Goal: Task Accomplishment & Management: Manage account settings

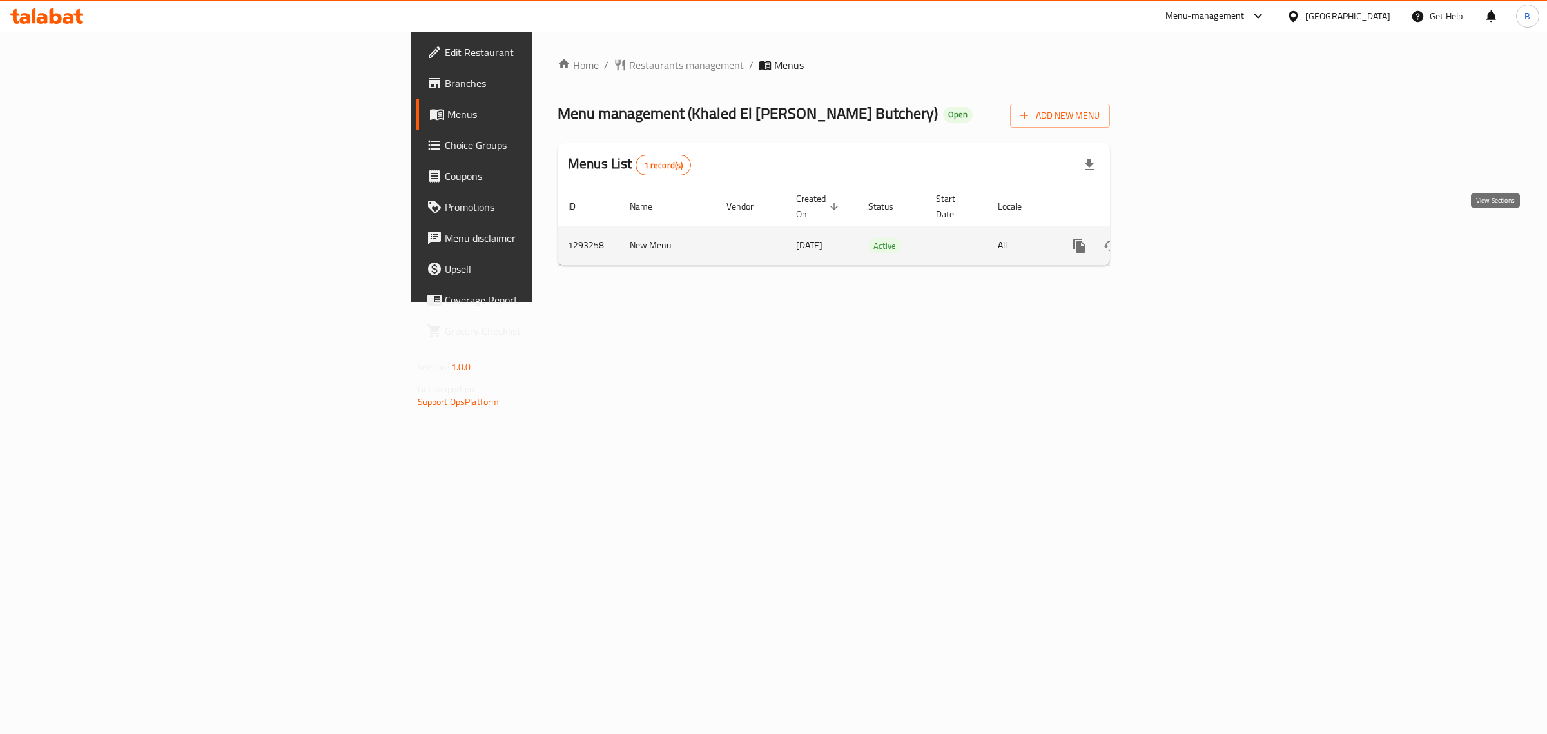
click at [1188, 230] on link "enhanced table" at bounding box center [1172, 245] width 31 height 31
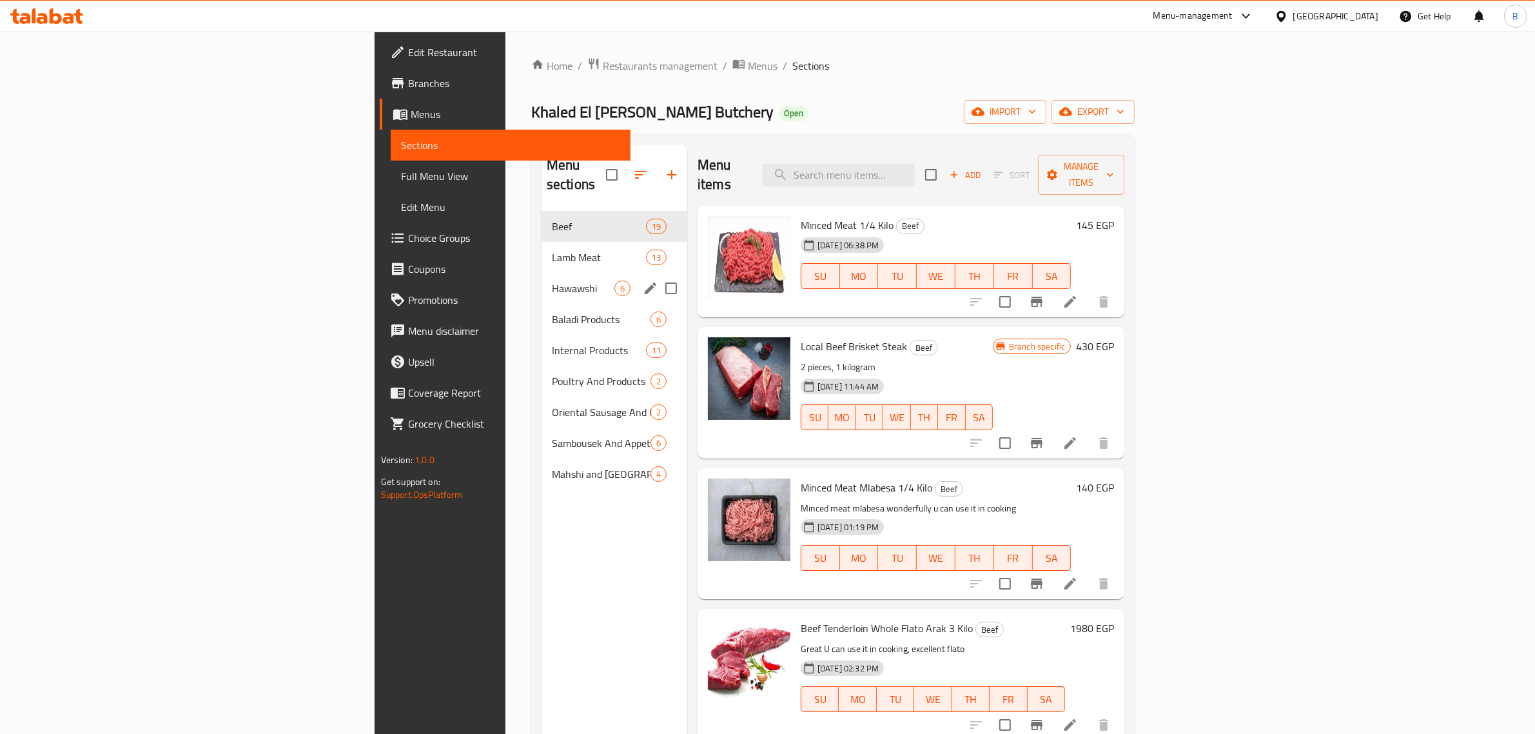
click at [542, 273] on div "Hawawshi 6" at bounding box center [615, 288] width 146 height 31
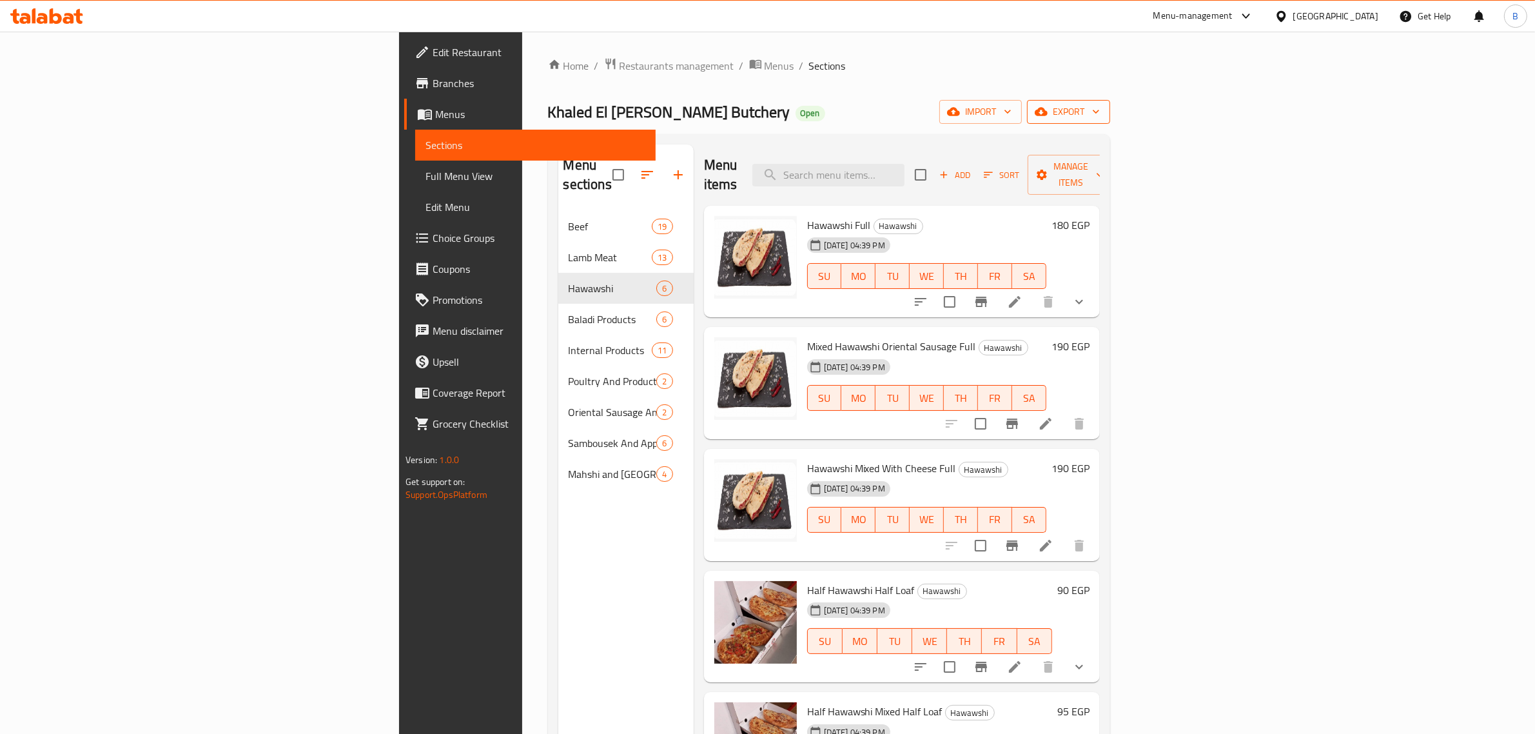
click at [1100, 110] on span "export" at bounding box center [1068, 112] width 63 height 16
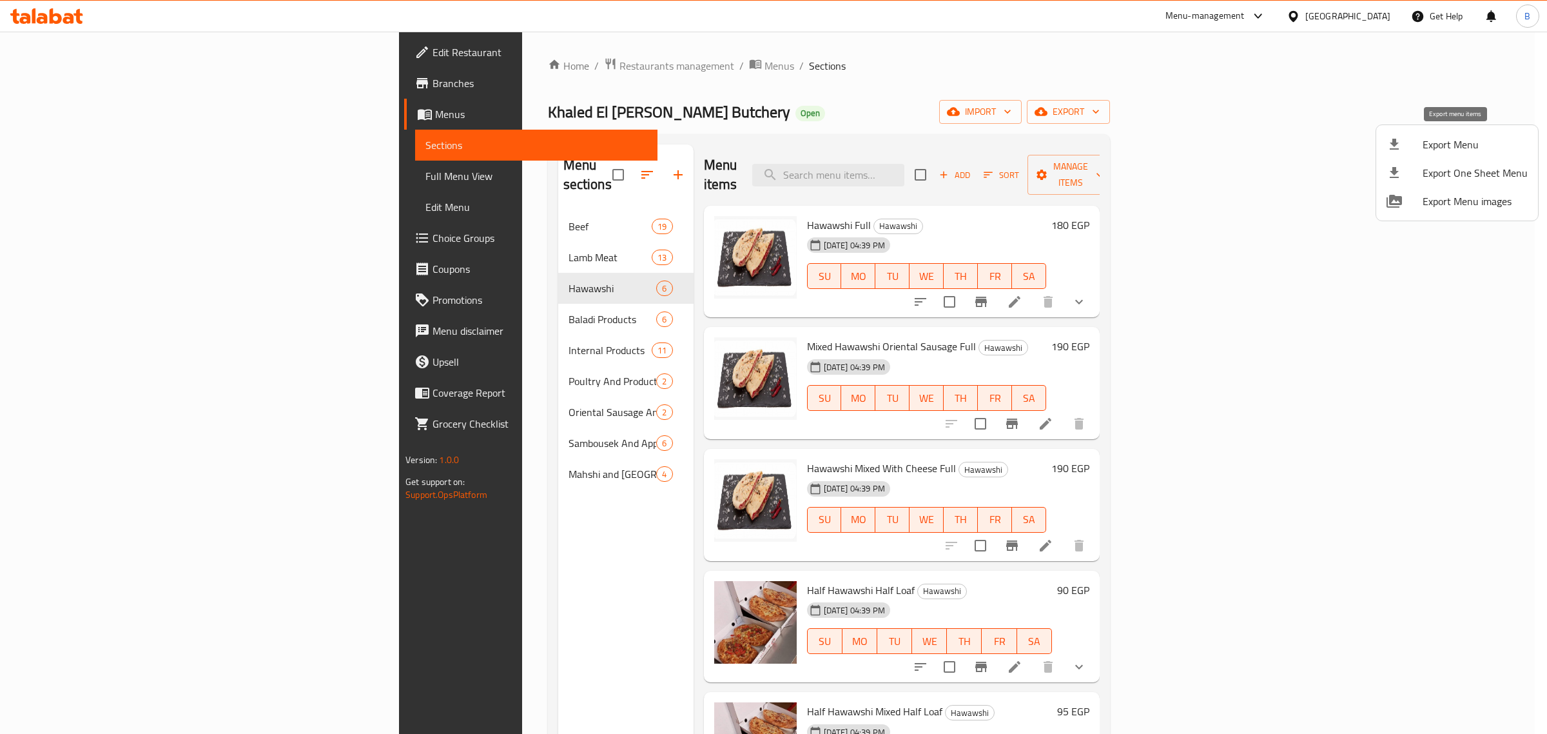
click at [1397, 139] on icon at bounding box center [1394, 144] width 15 height 15
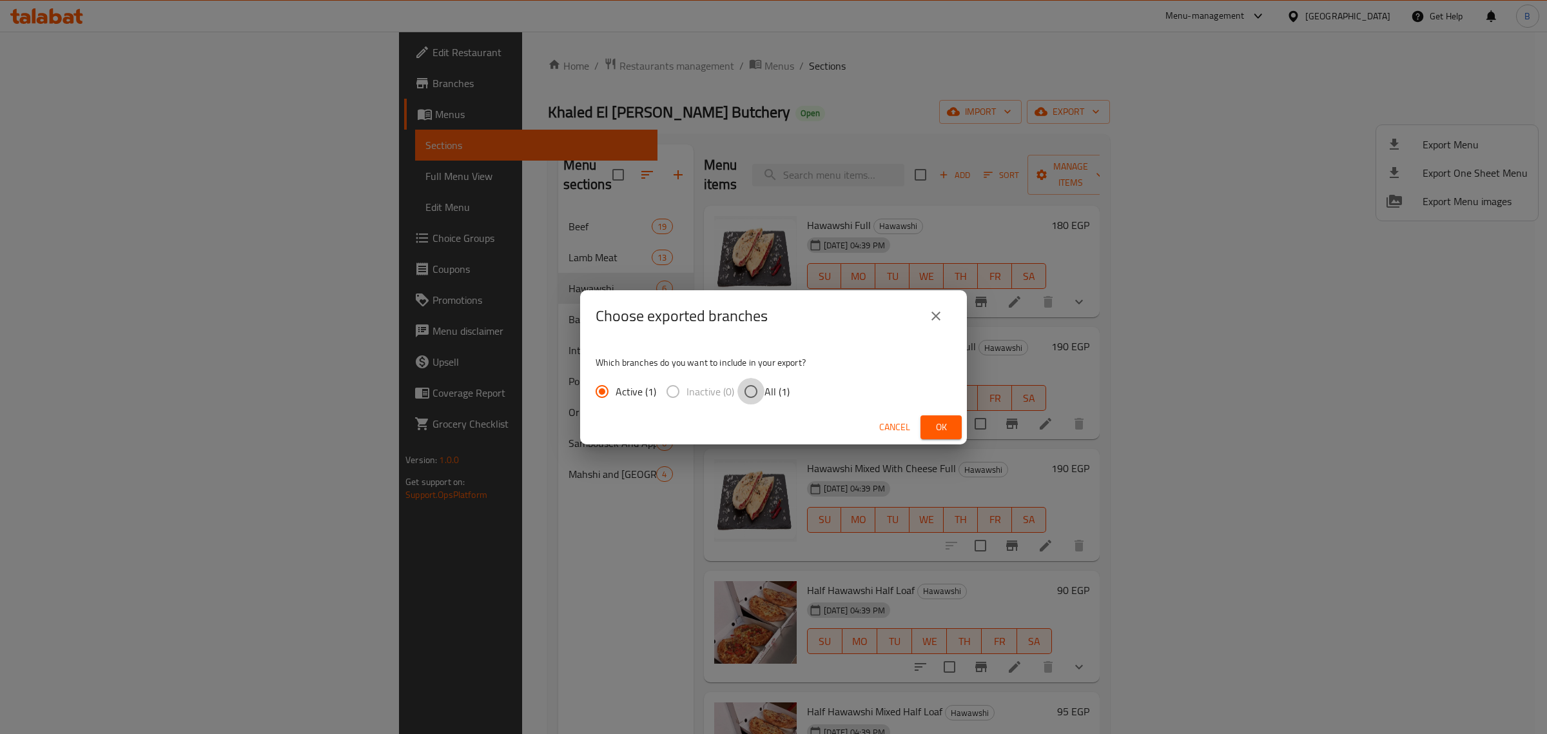
click at [746, 393] on input "All (1)" at bounding box center [751, 391] width 27 height 27
radio input "true"
click at [952, 421] on button "Ok" at bounding box center [941, 427] width 41 height 24
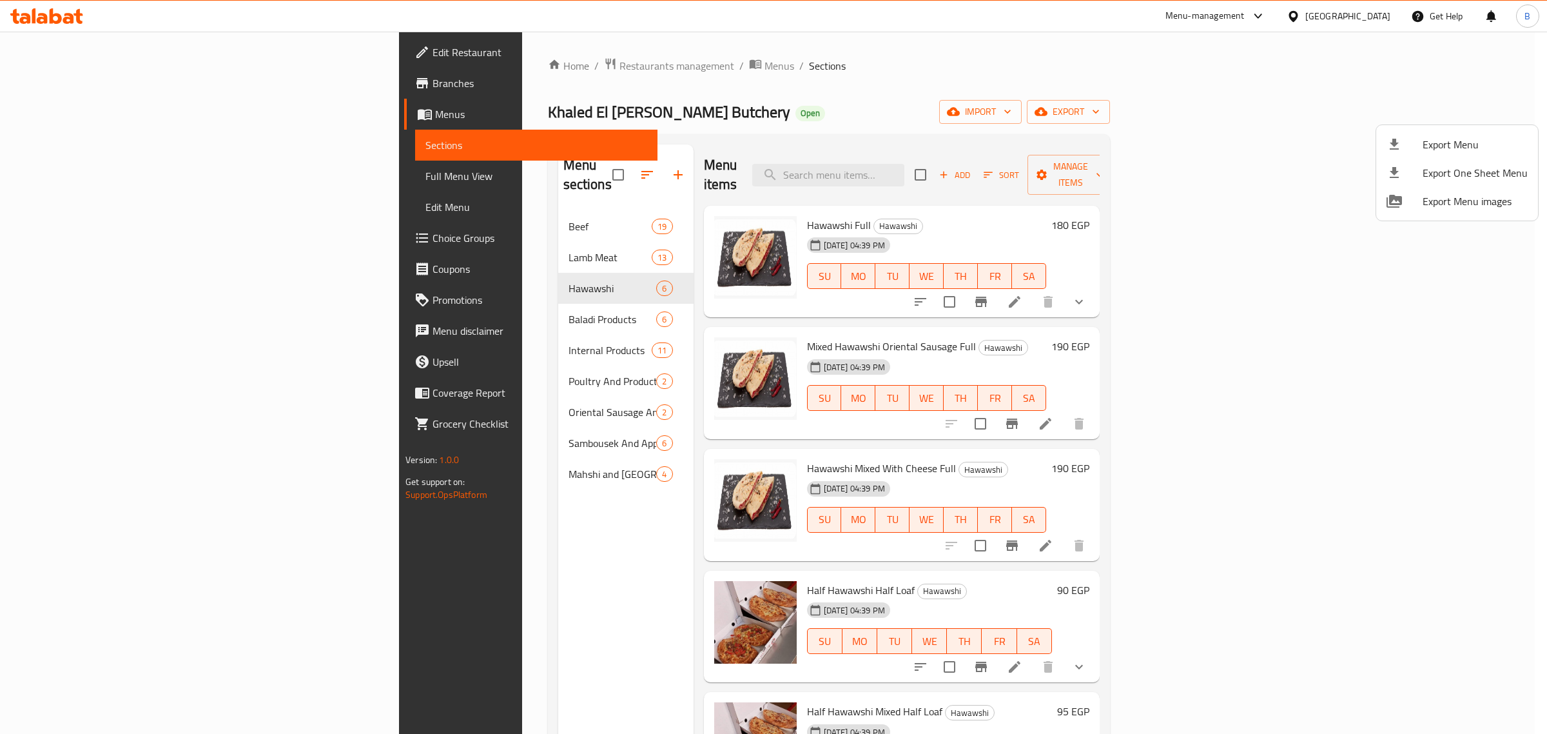
click at [1375, 288] on div at bounding box center [773, 367] width 1547 height 734
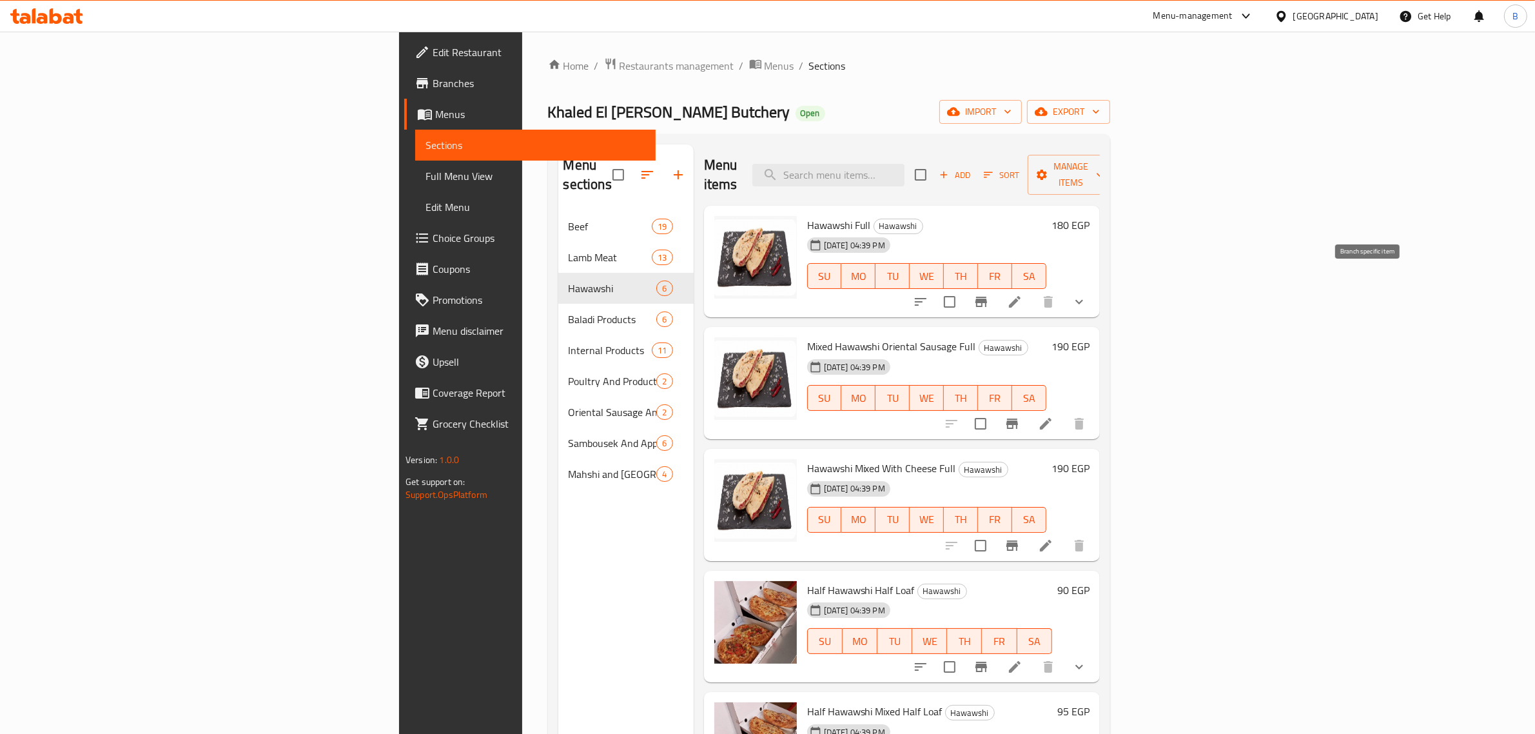
click at [987, 297] on icon "Branch-specific-item" at bounding box center [982, 302] width 12 height 10
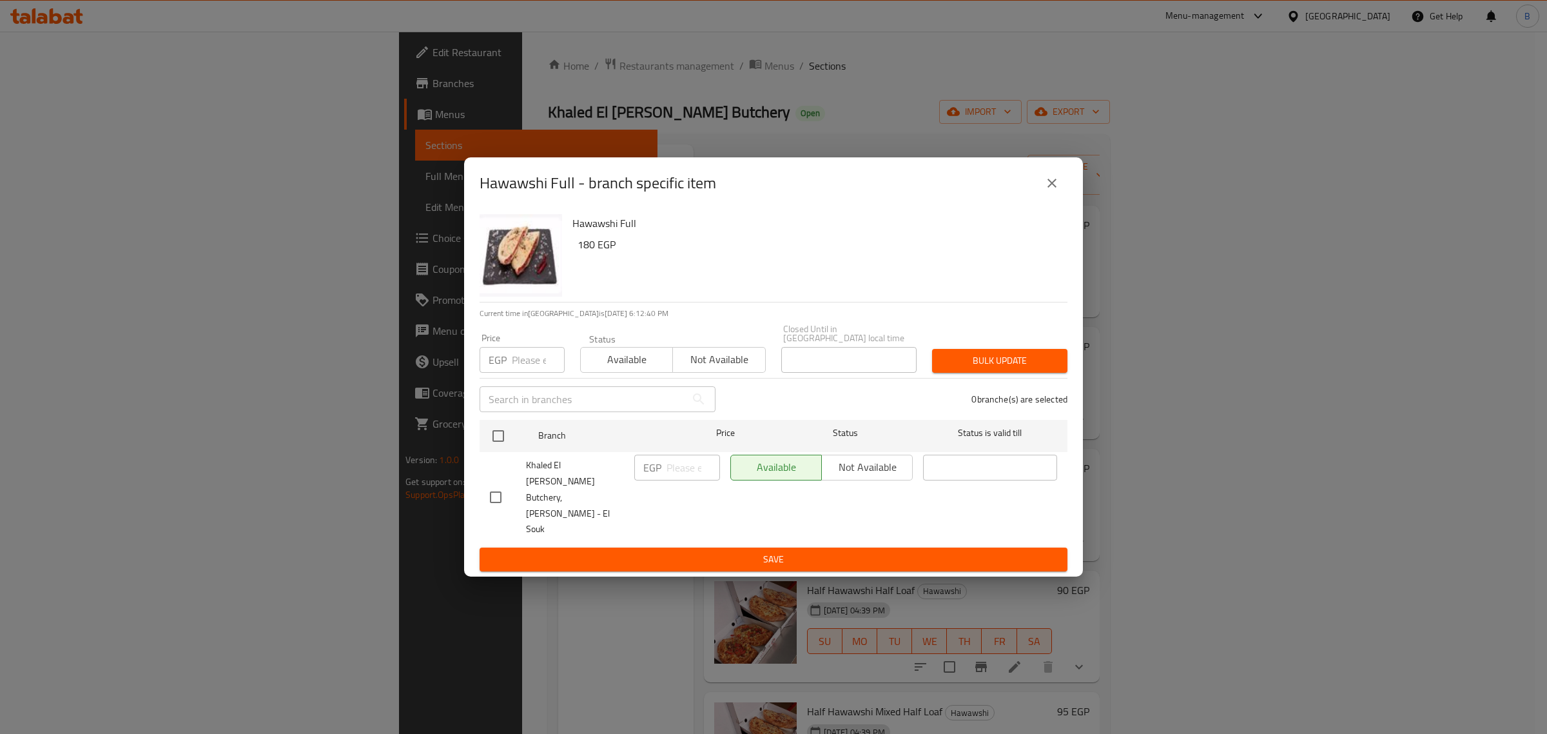
click at [1052, 191] on icon "close" at bounding box center [1052, 182] width 15 height 15
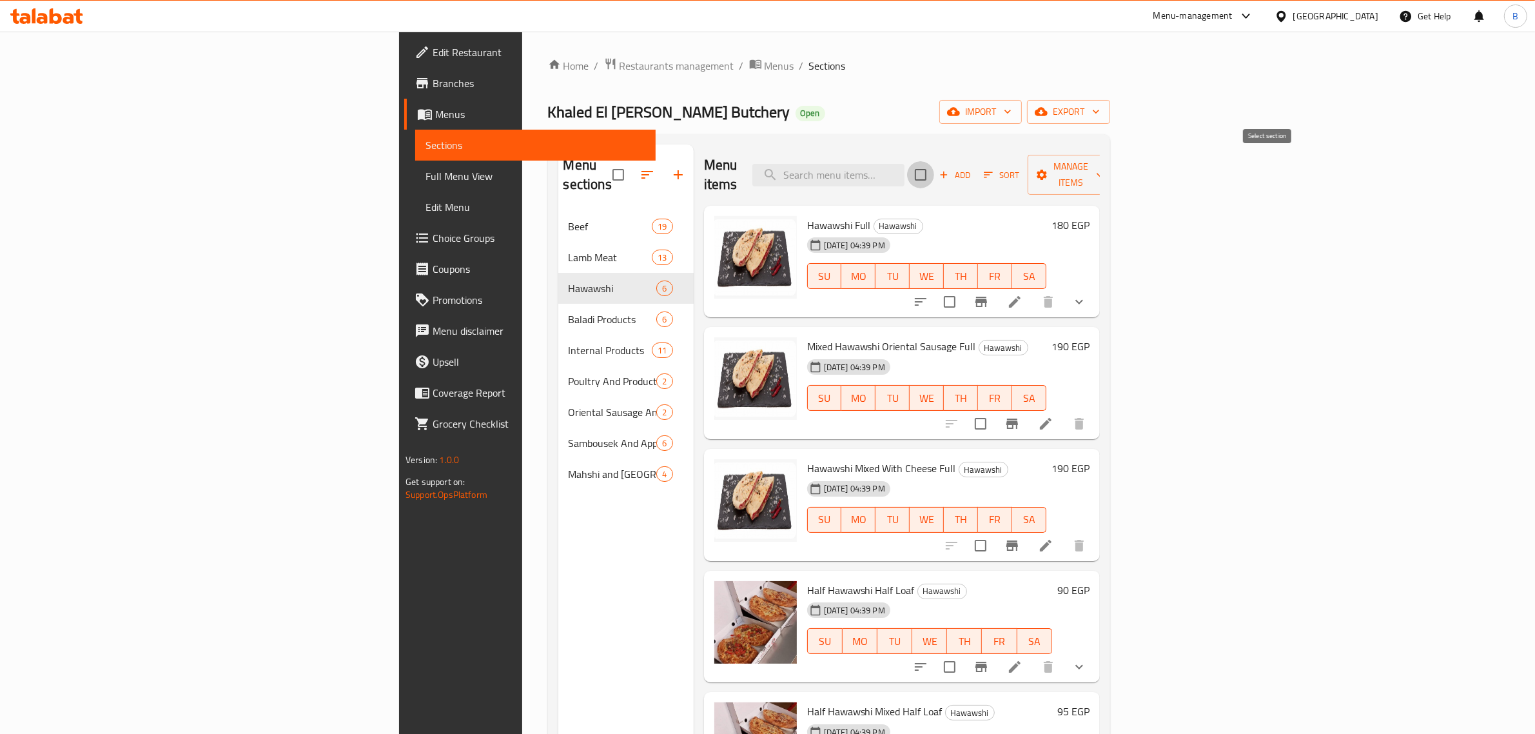
click at [934, 172] on input "checkbox" at bounding box center [920, 174] width 27 height 27
checkbox input "true"
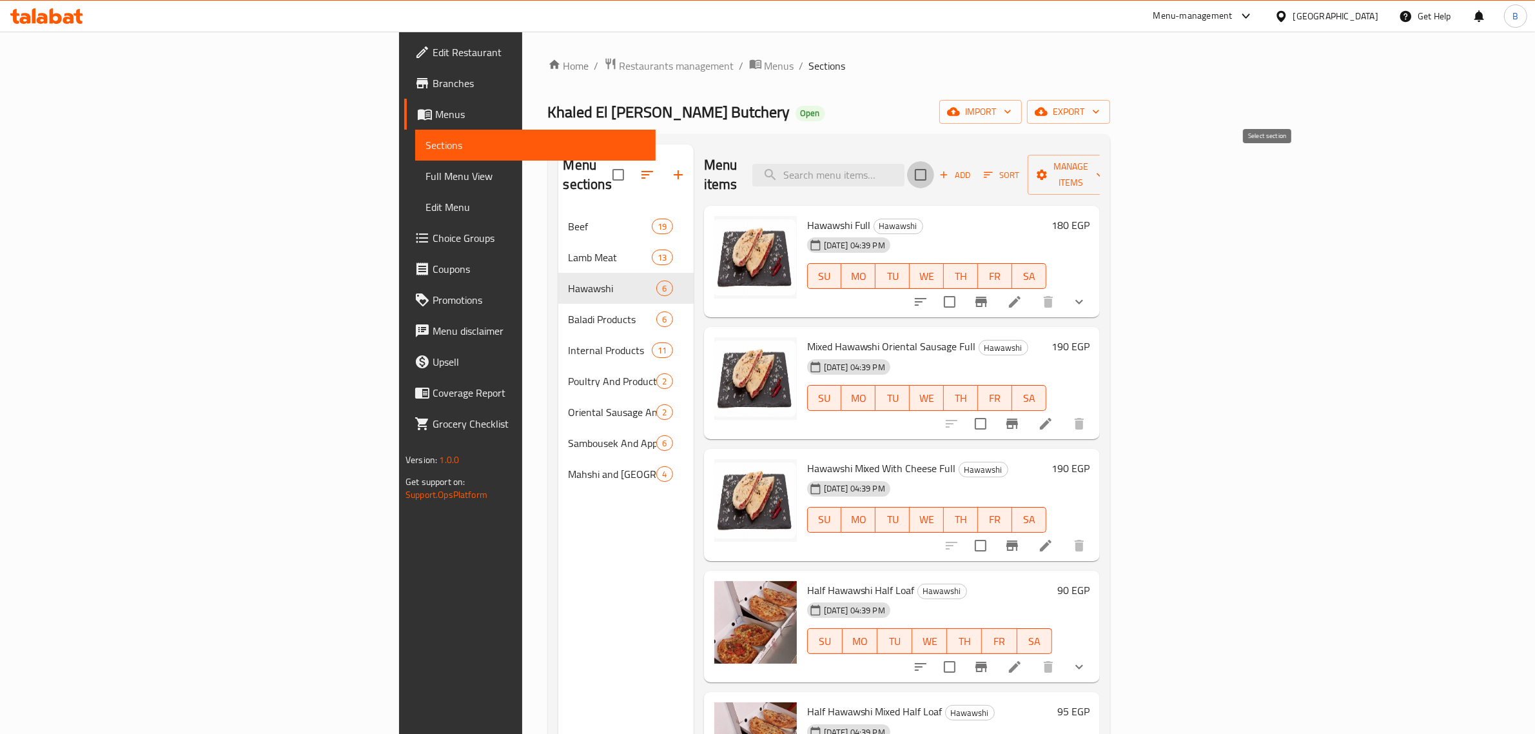
checkbox input "true"
click at [1104, 168] on span "Manage items" at bounding box center [1071, 175] width 66 height 32
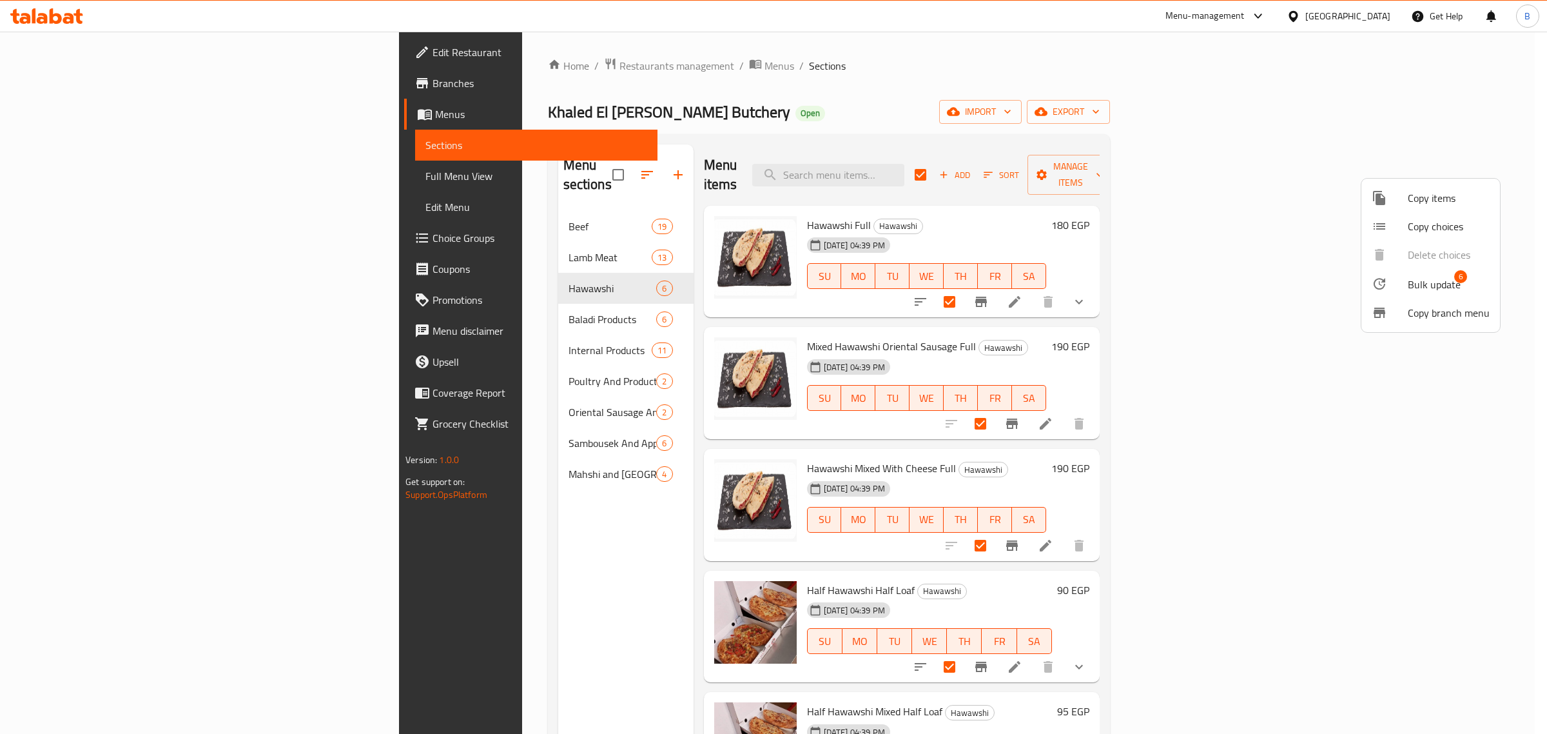
click at [1395, 277] on div at bounding box center [1390, 283] width 36 height 15
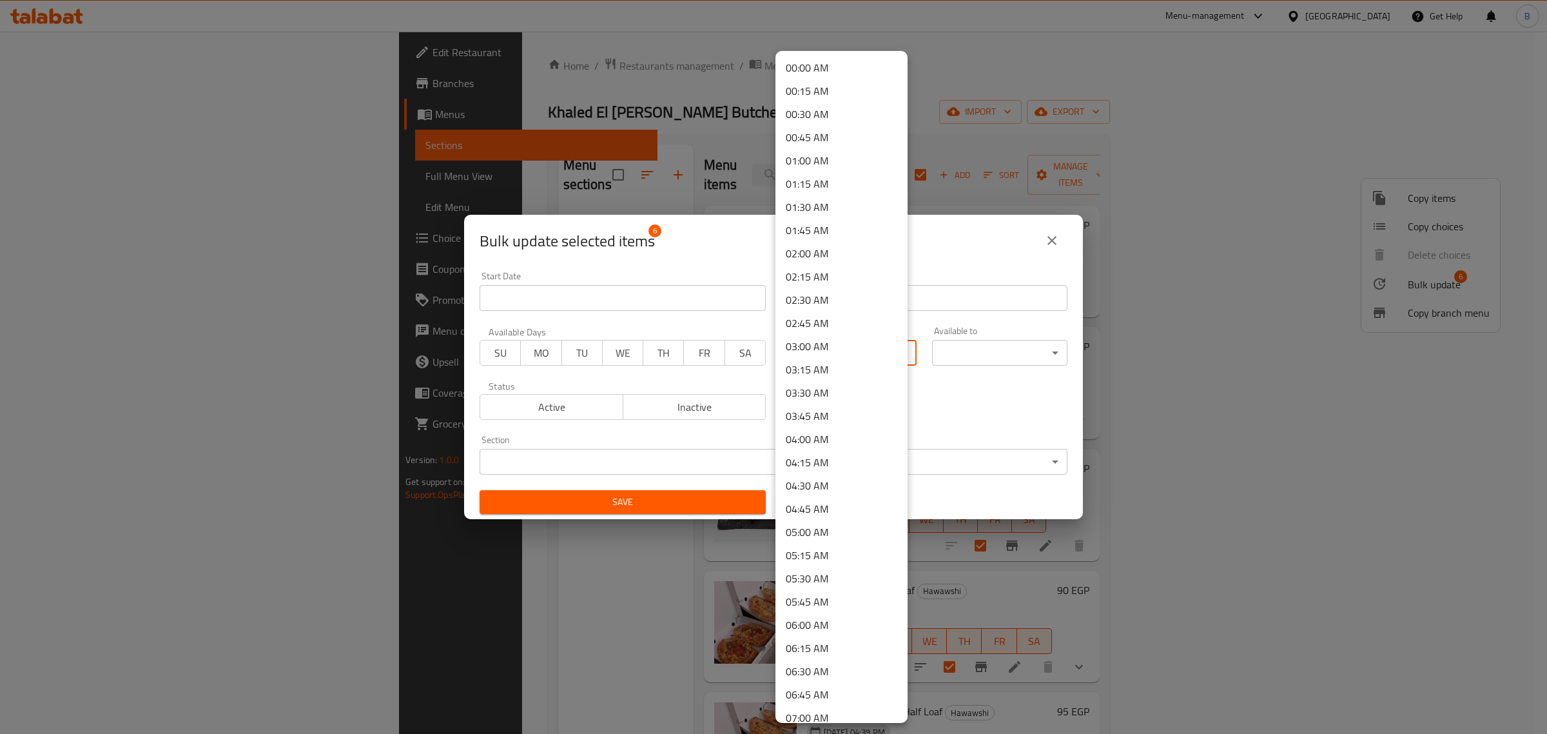
click at [852, 360] on body "​ Menu-management Egypt Get Help B Edit Restaurant Branches Menus Sections Full…" at bounding box center [773, 383] width 1547 height 702
click at [827, 588] on li "10:00 AM" at bounding box center [842, 593] width 132 height 23
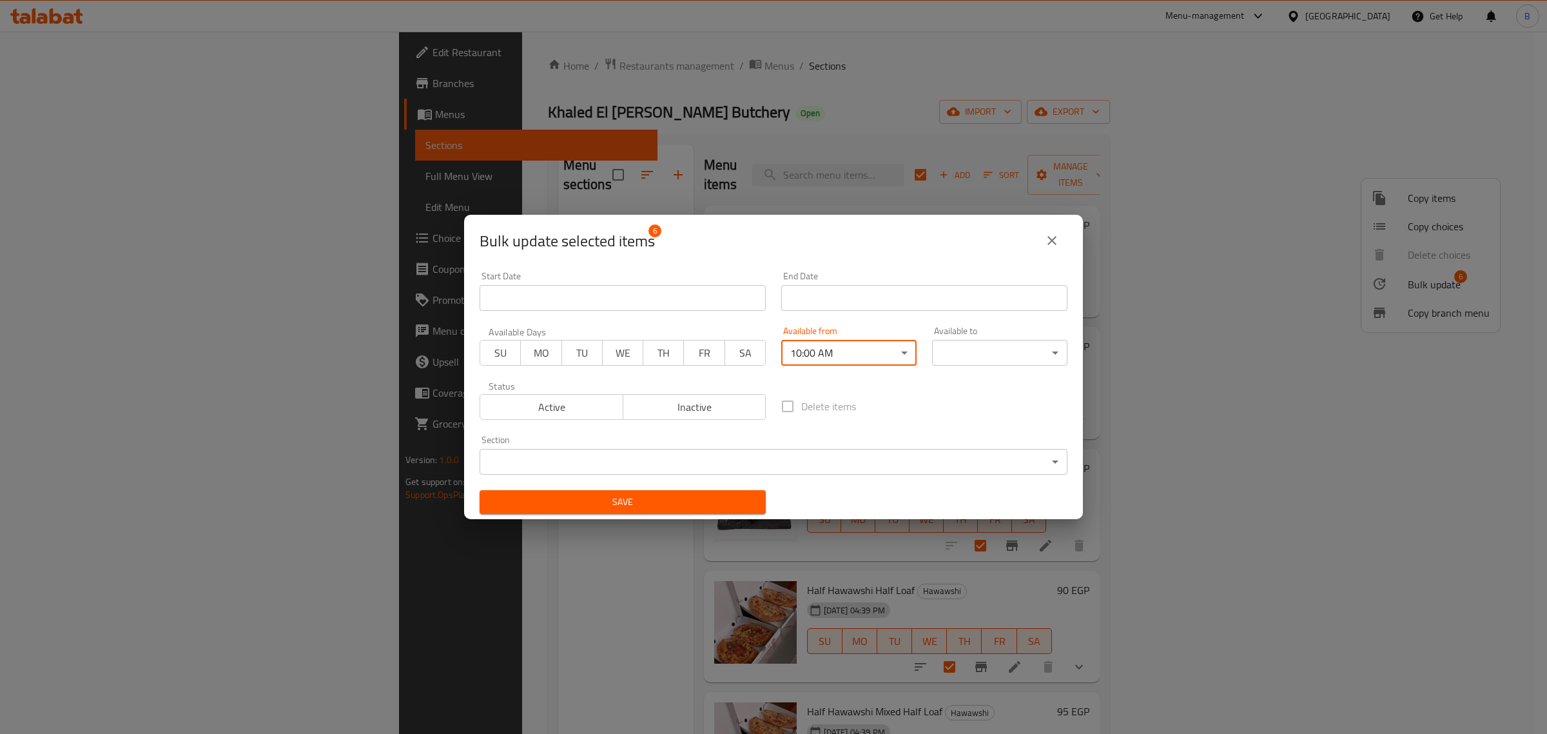
click at [981, 331] on div "Available to ​ ​" at bounding box center [999, 345] width 135 height 39
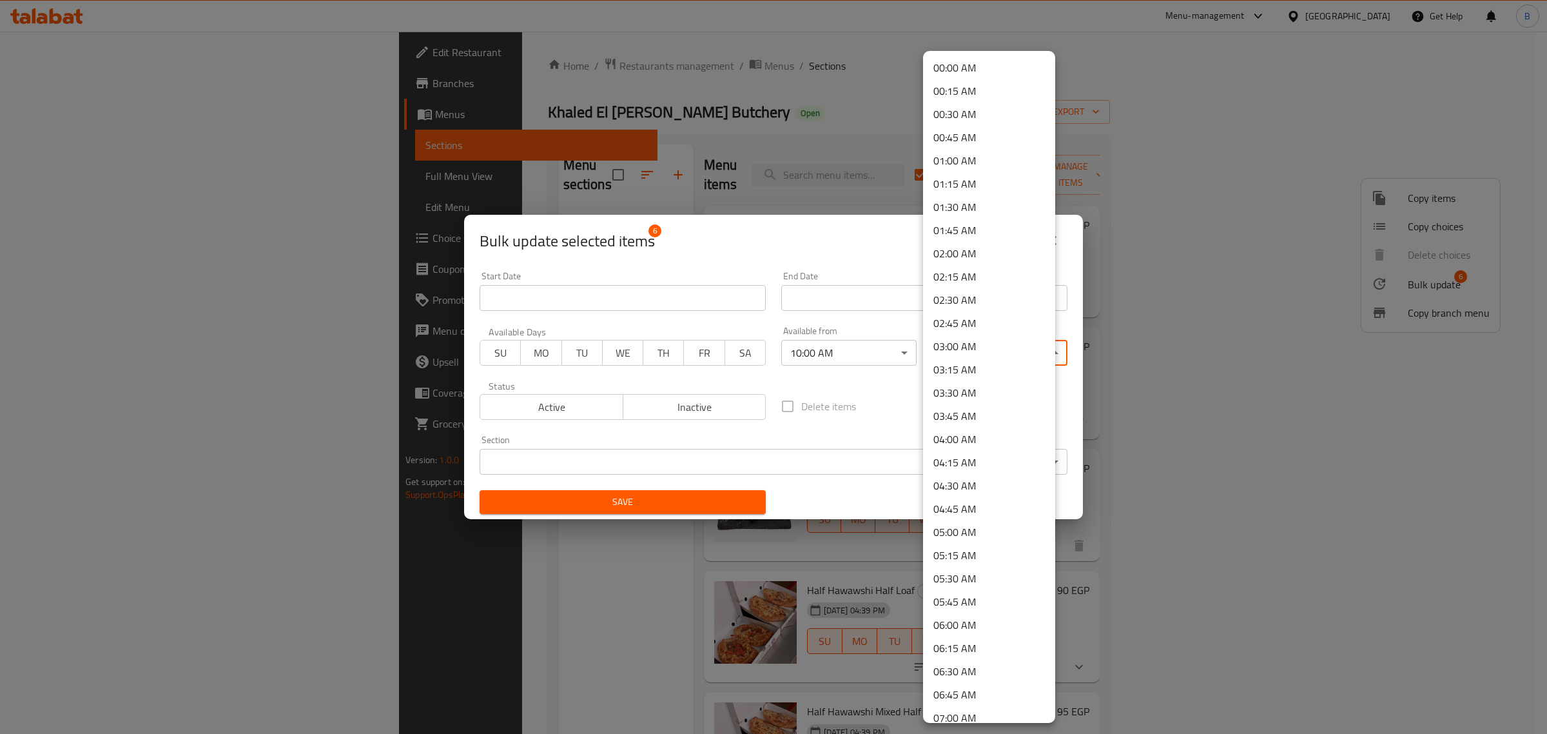
click at [981, 344] on body "​ Menu-management Egypt Get Help B Edit Restaurant Branches Menus Sections Full…" at bounding box center [773, 383] width 1547 height 702
click at [952, 330] on li "20:00 PM" at bounding box center [989, 336] width 132 height 23
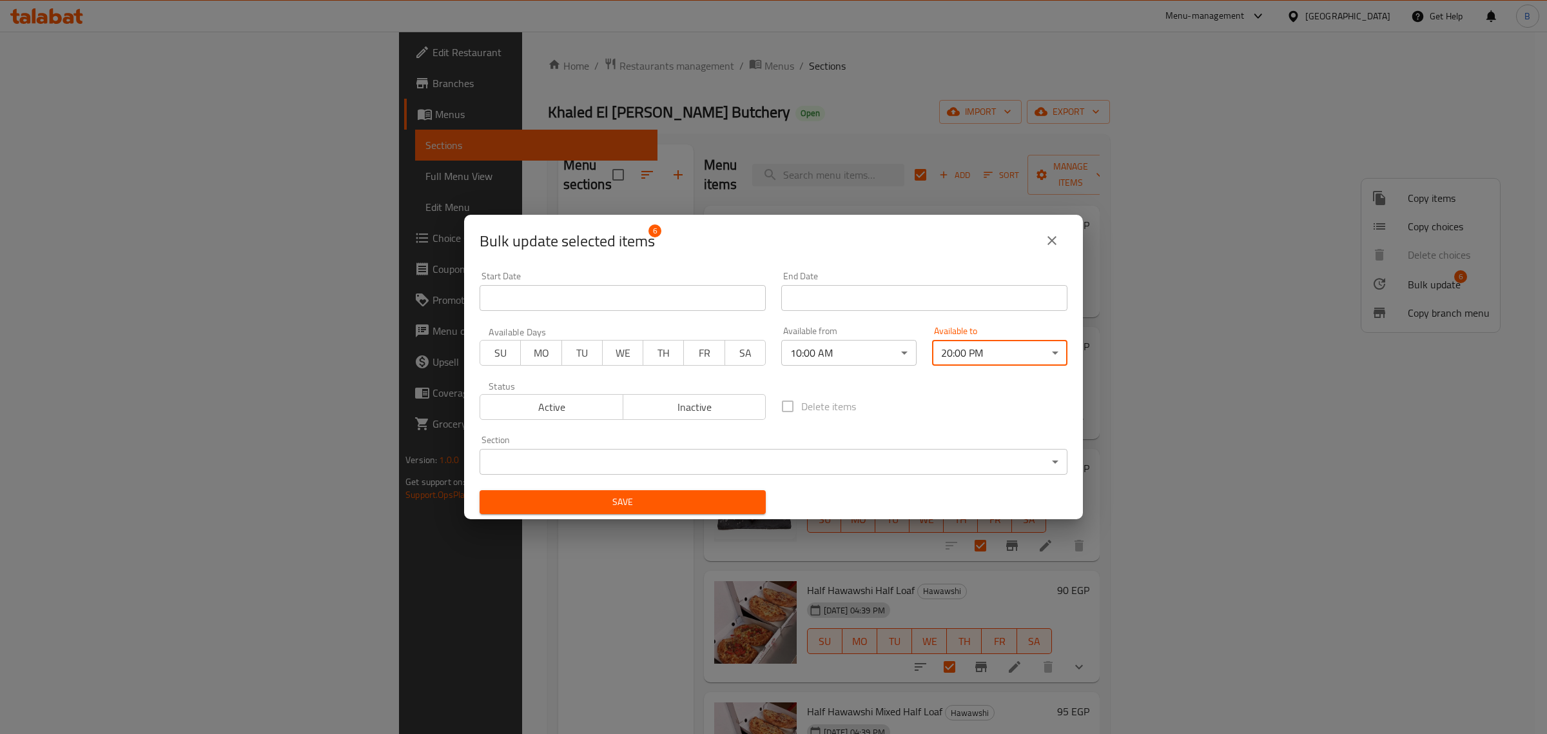
click at [959, 446] on div "Section ​ ​" at bounding box center [774, 454] width 588 height 39
click at [705, 463] on body "​ Menu-management Egypt Get Help B Edit Restaurant Branches Menus Sections Full…" at bounding box center [773, 383] width 1547 height 702
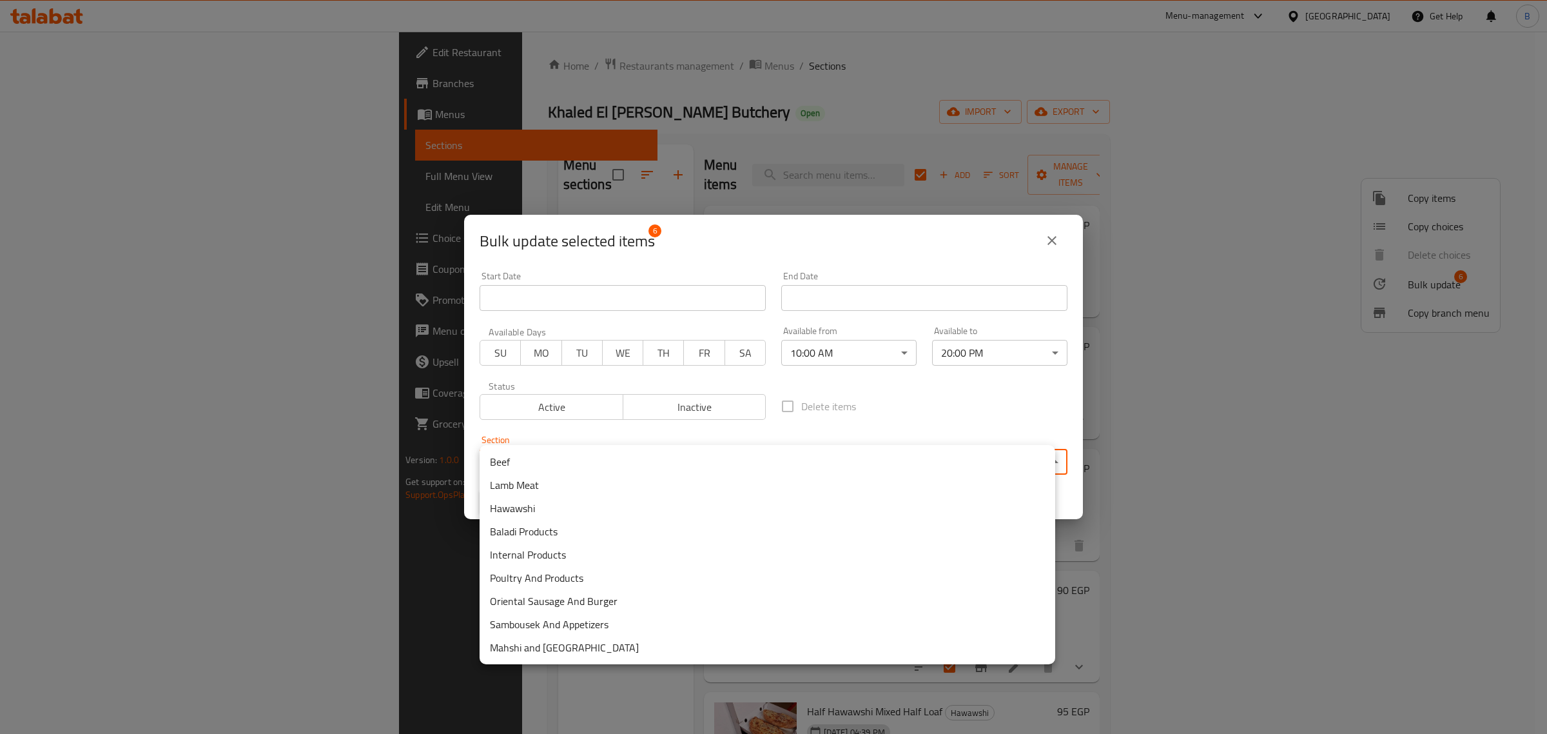
click at [590, 506] on li "Hawawshi" at bounding box center [768, 507] width 576 height 23
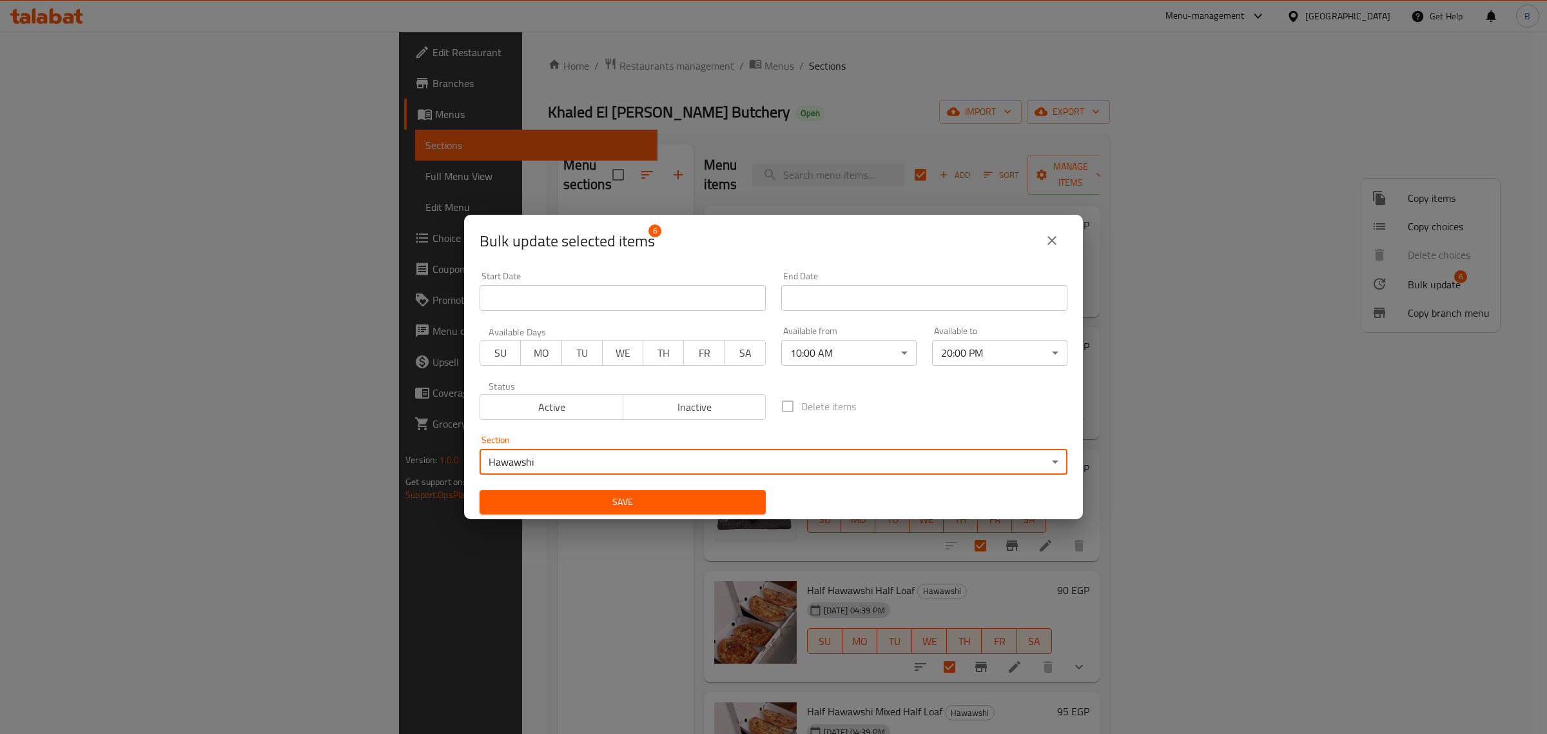
click at [707, 500] on span "Save" at bounding box center [623, 502] width 266 height 16
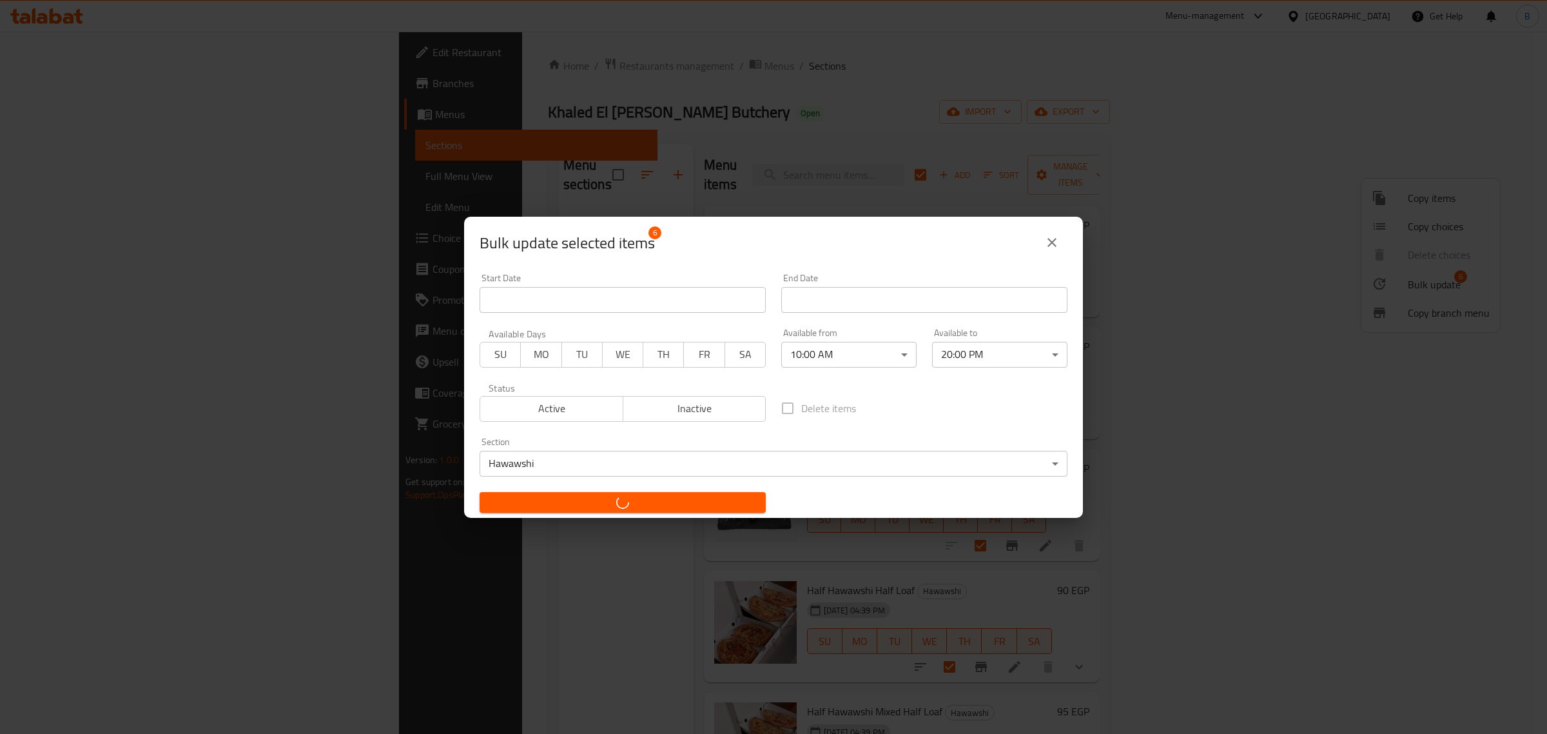
checkbox input "false"
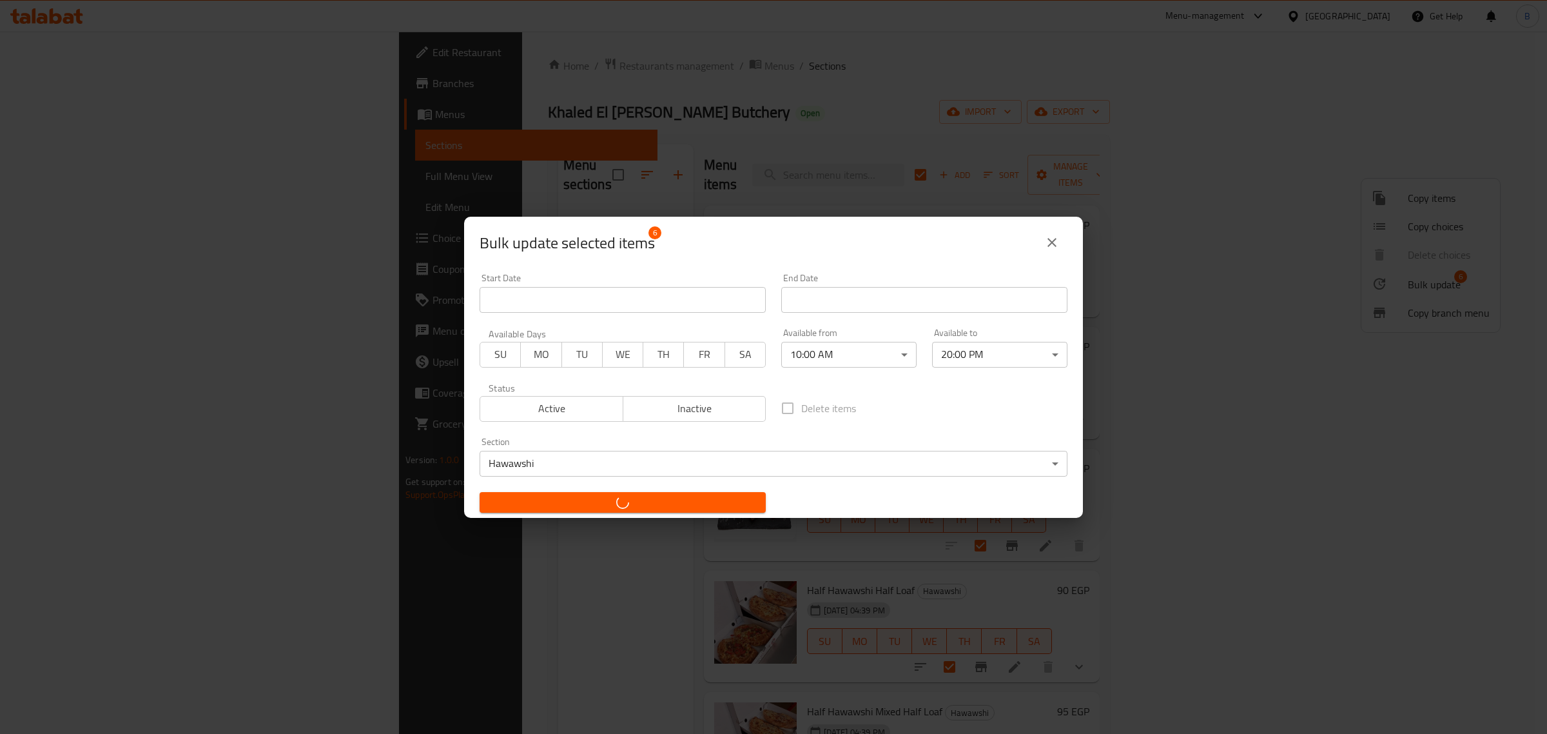
checkbox input "false"
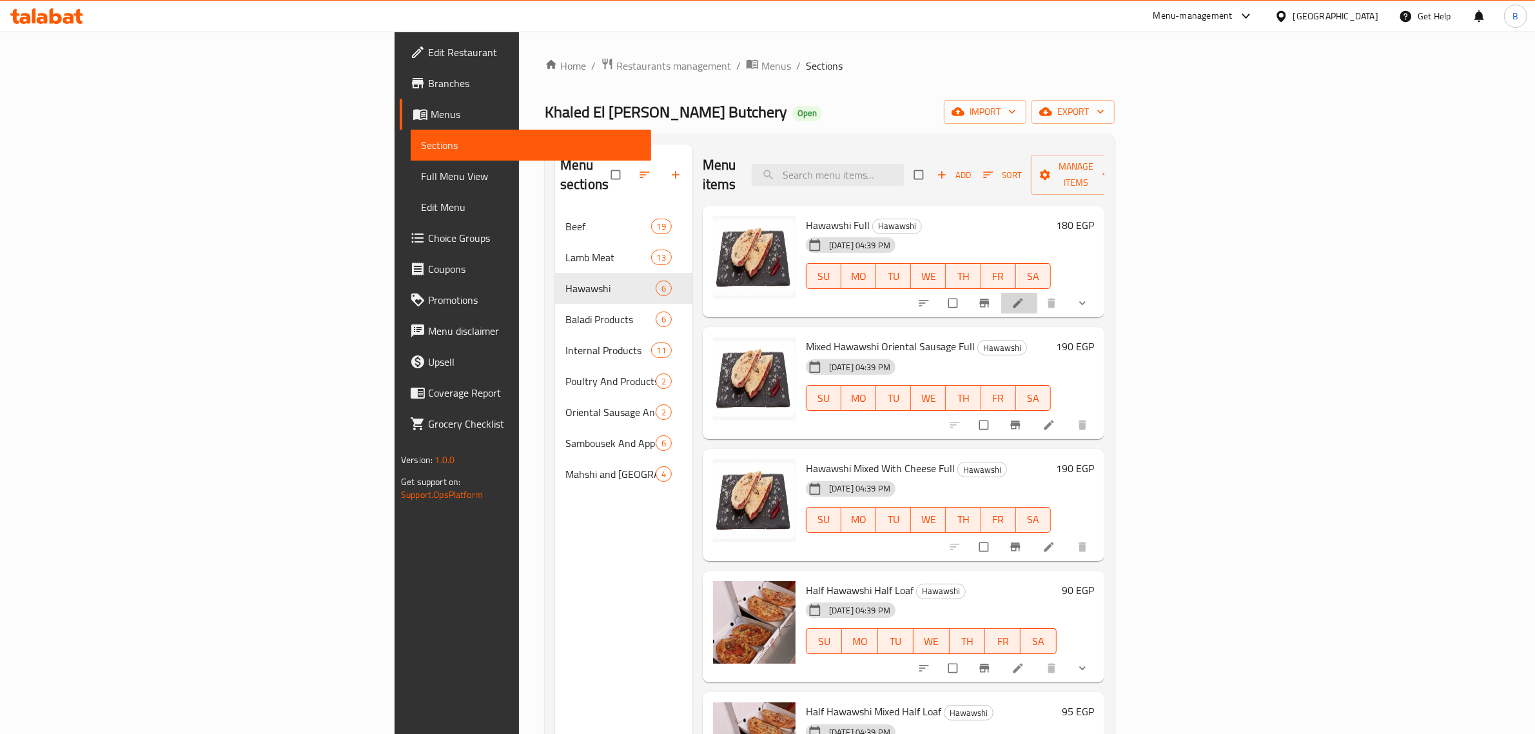
click at [1037, 293] on li at bounding box center [1019, 303] width 36 height 21
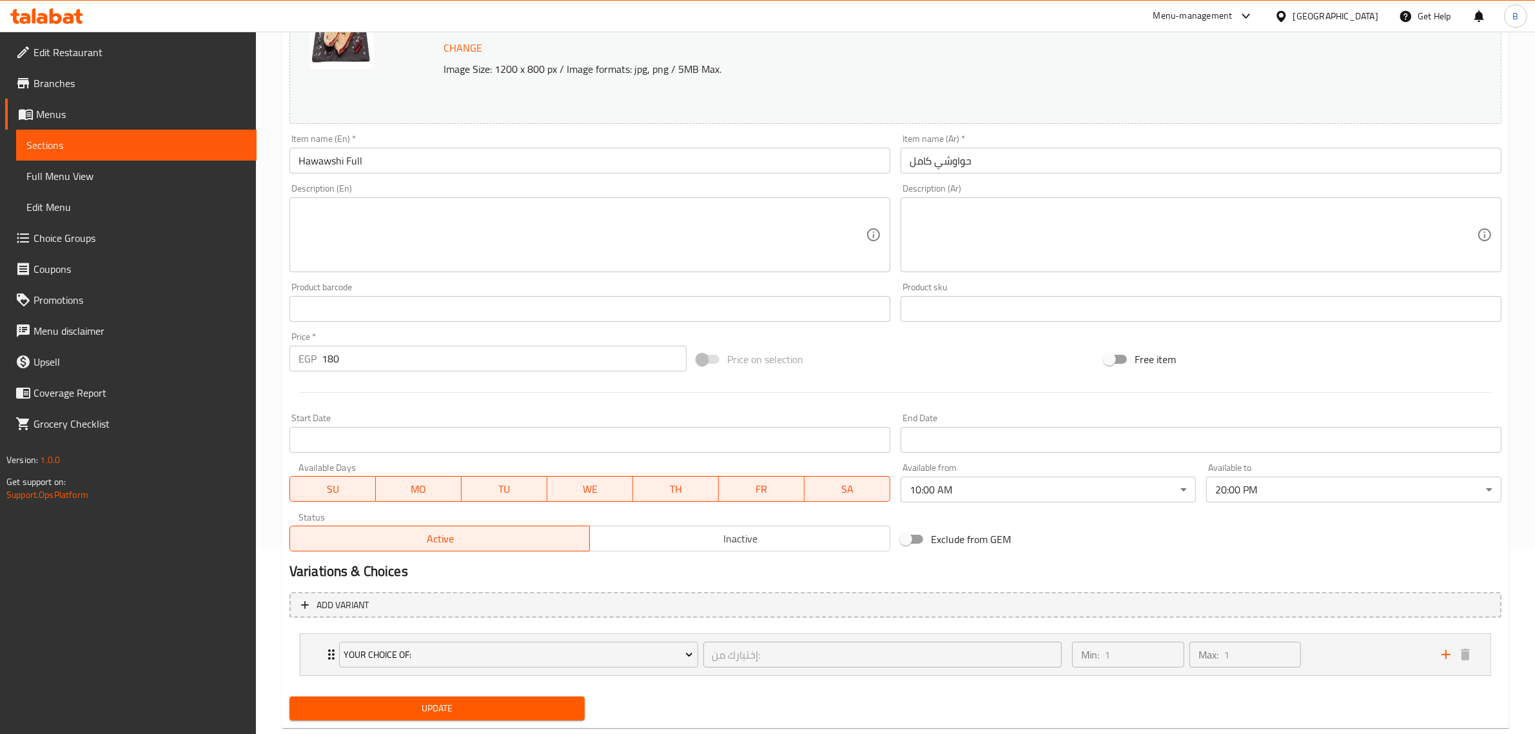
scroll to position [217, 0]
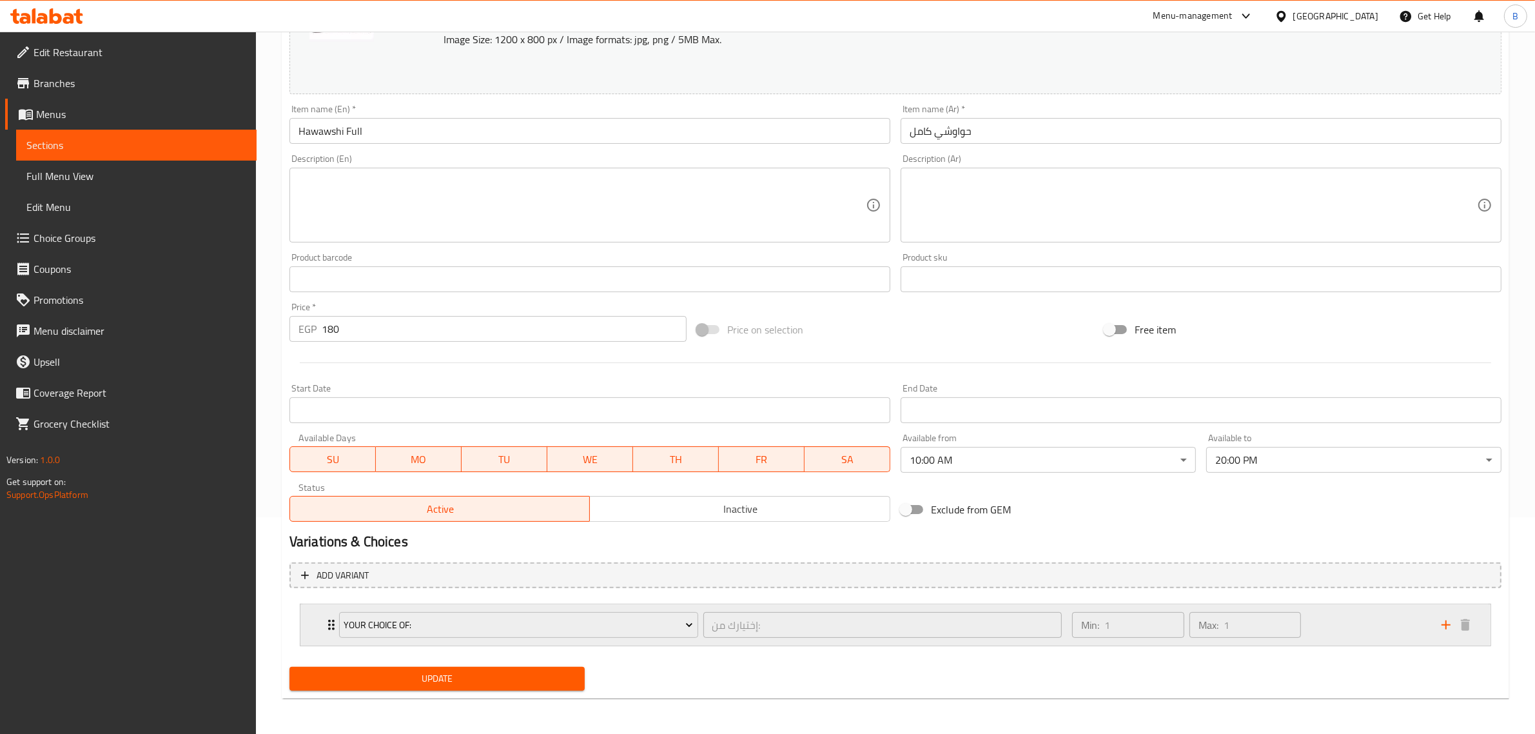
click at [330, 619] on icon "Expand" at bounding box center [331, 624] width 15 height 15
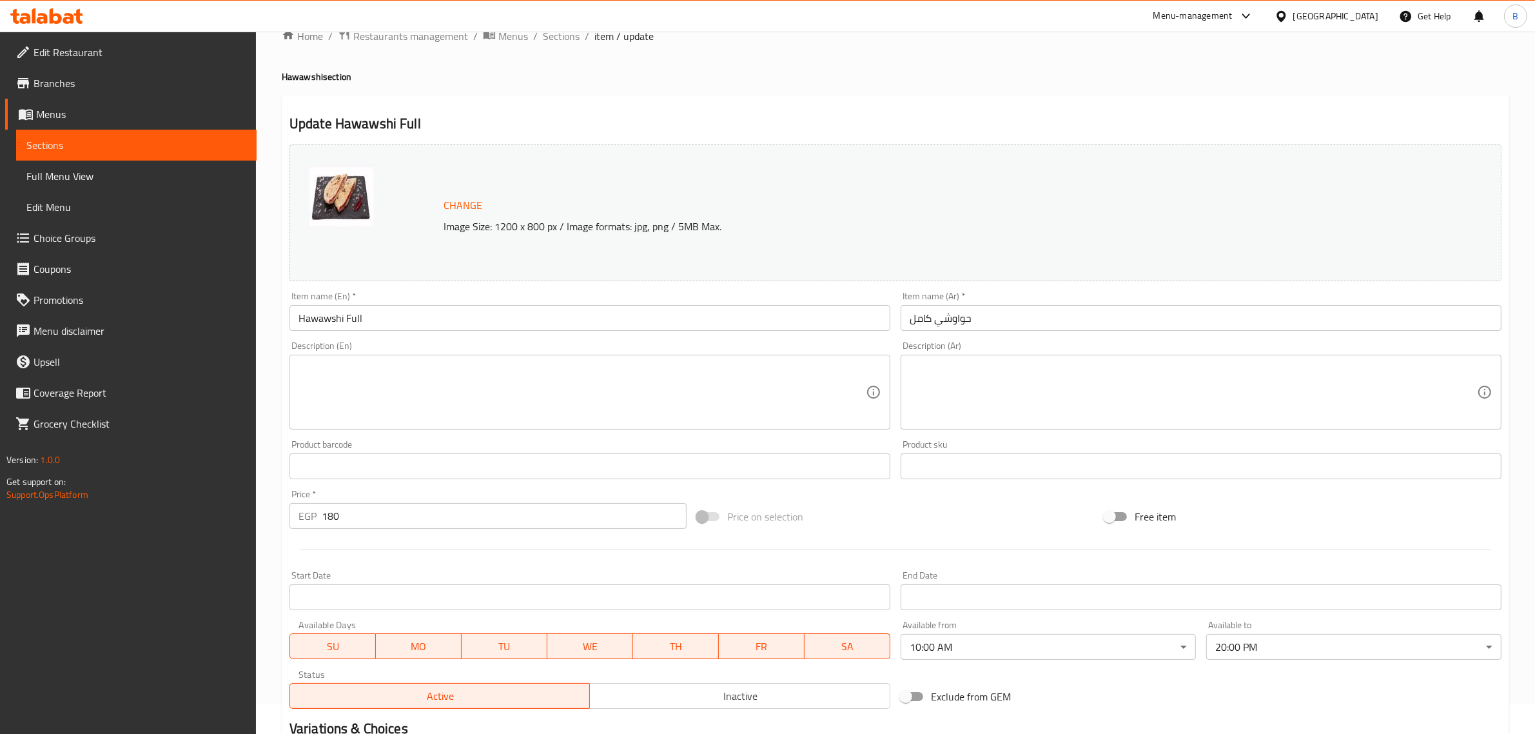
scroll to position [0, 0]
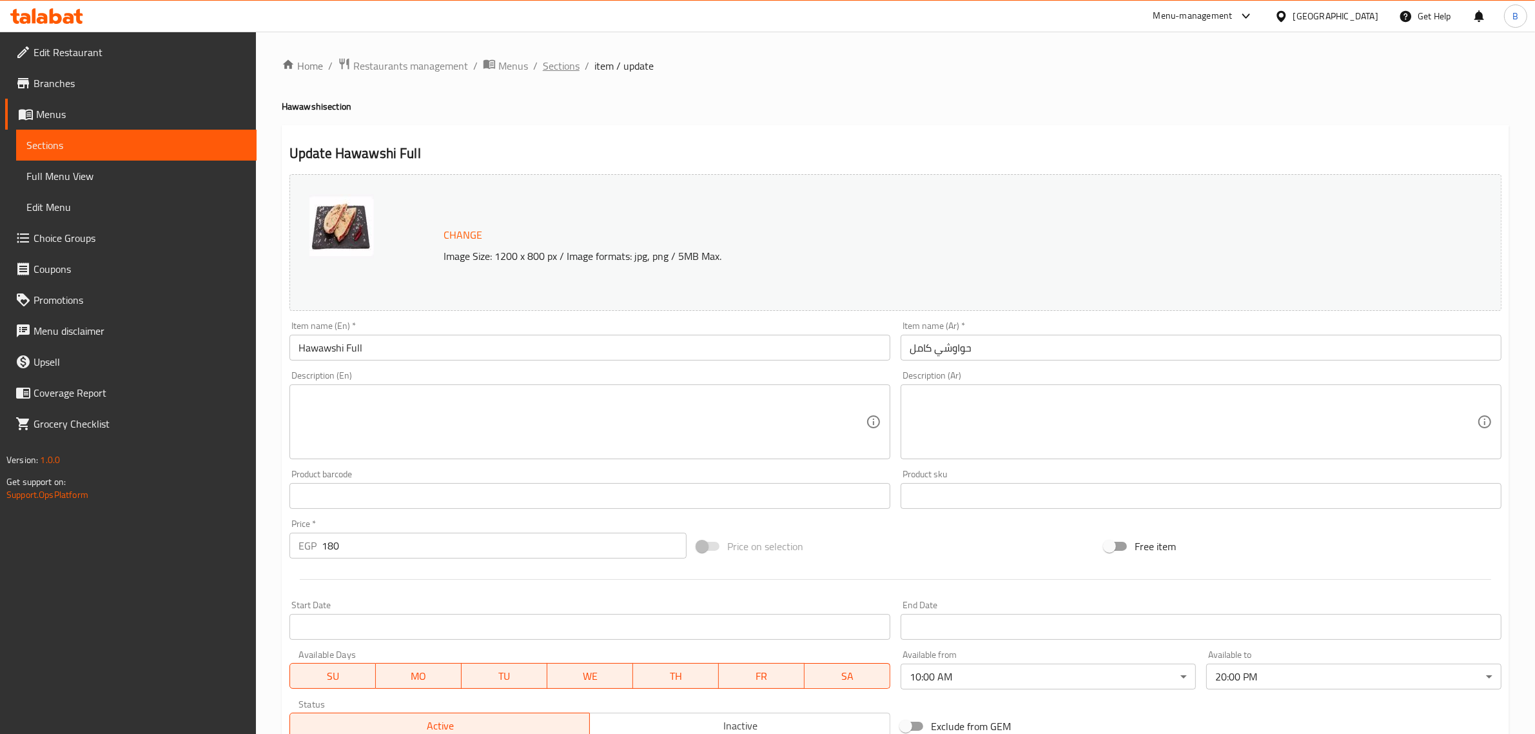
click at [569, 66] on span "Sections" at bounding box center [561, 65] width 37 height 15
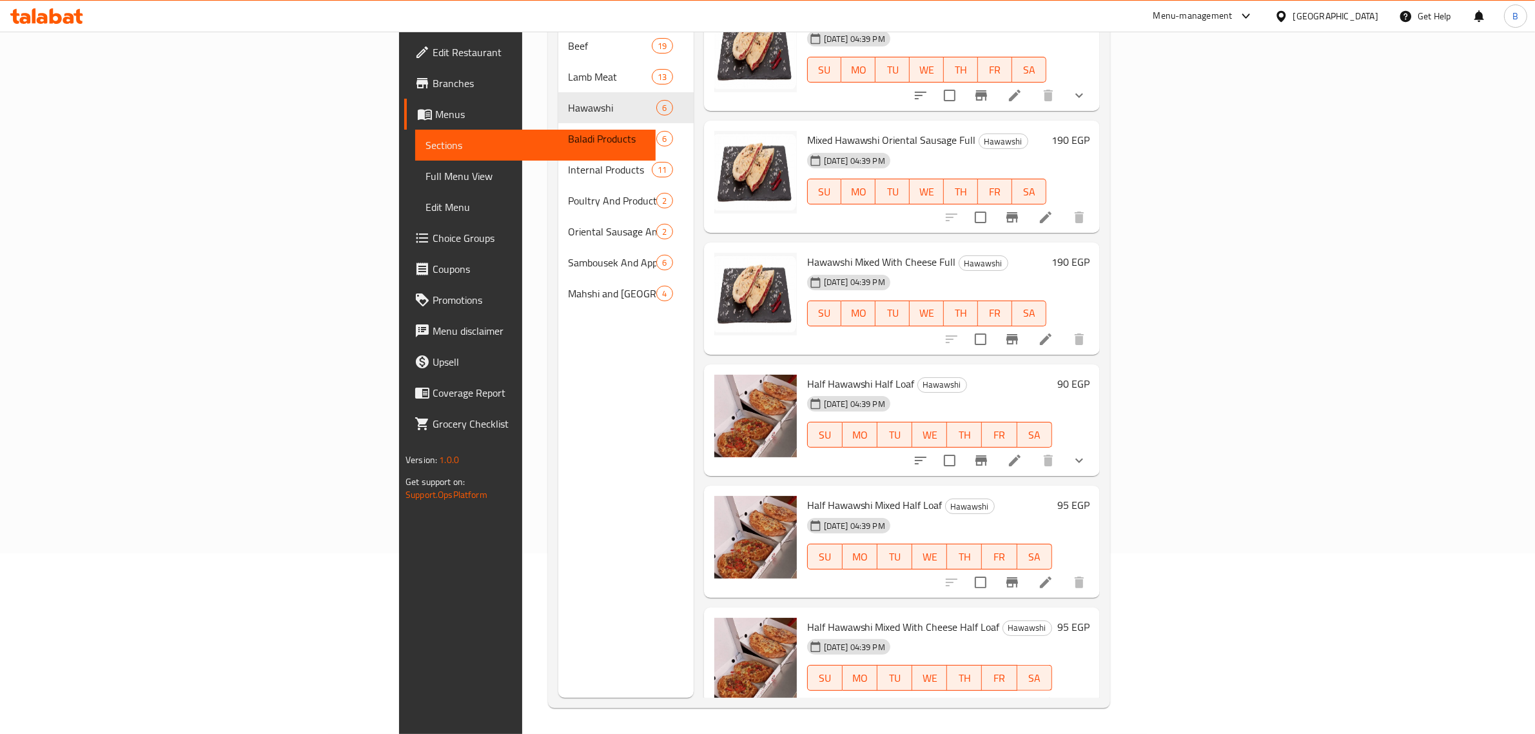
scroll to position [27, 0]
click at [1054, 573] on icon at bounding box center [1045, 580] width 15 height 15
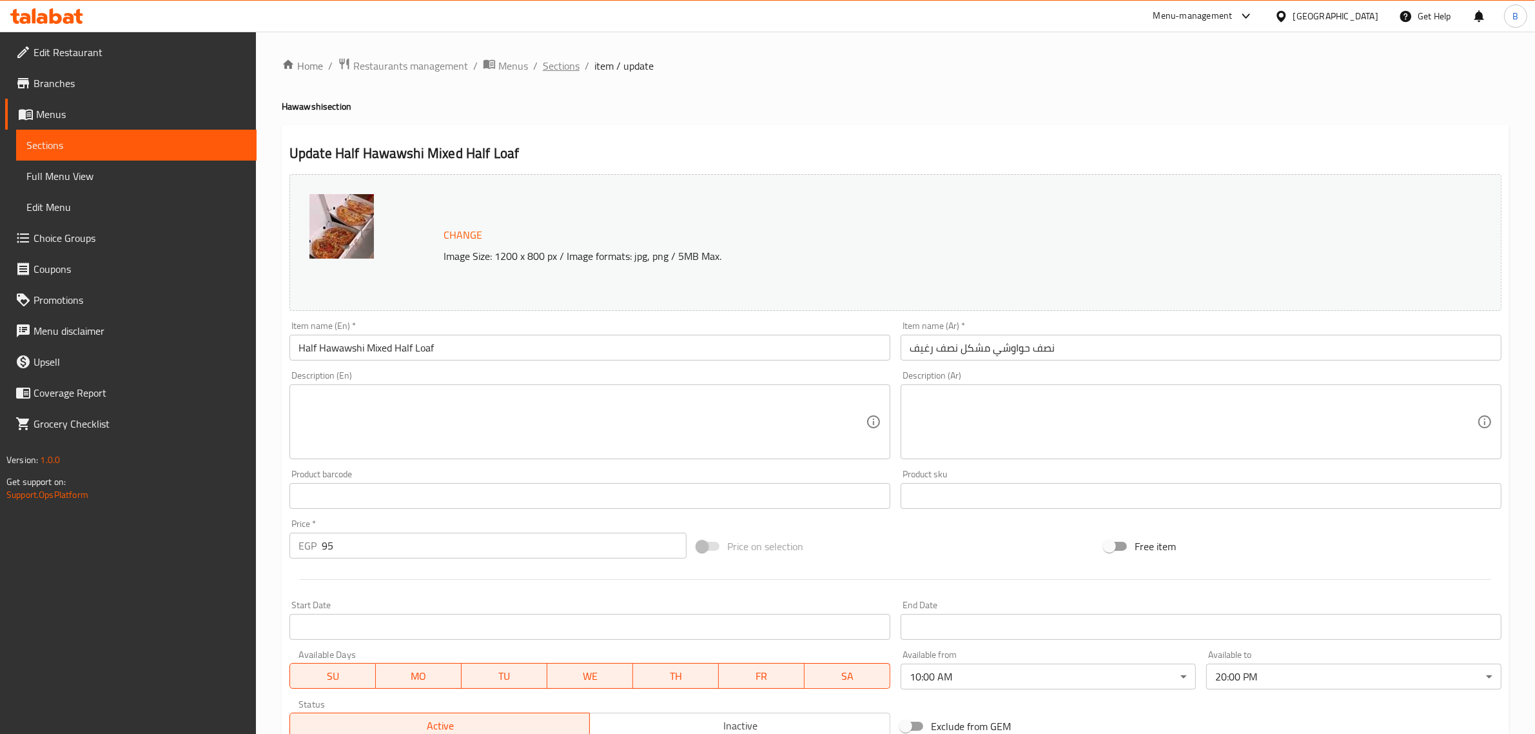
click at [558, 58] on span "Sections" at bounding box center [561, 65] width 37 height 15
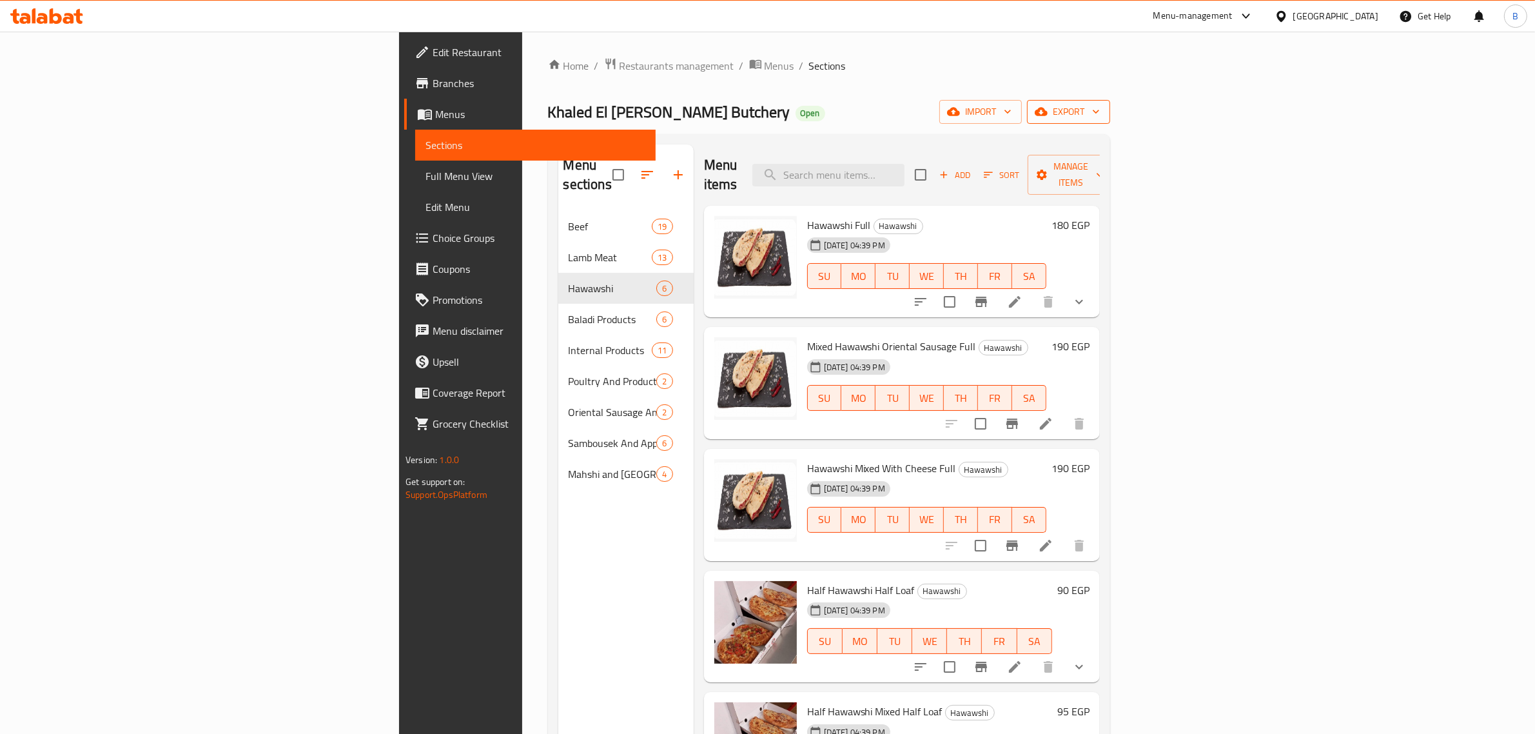
click at [1110, 121] on button "export" at bounding box center [1068, 112] width 83 height 24
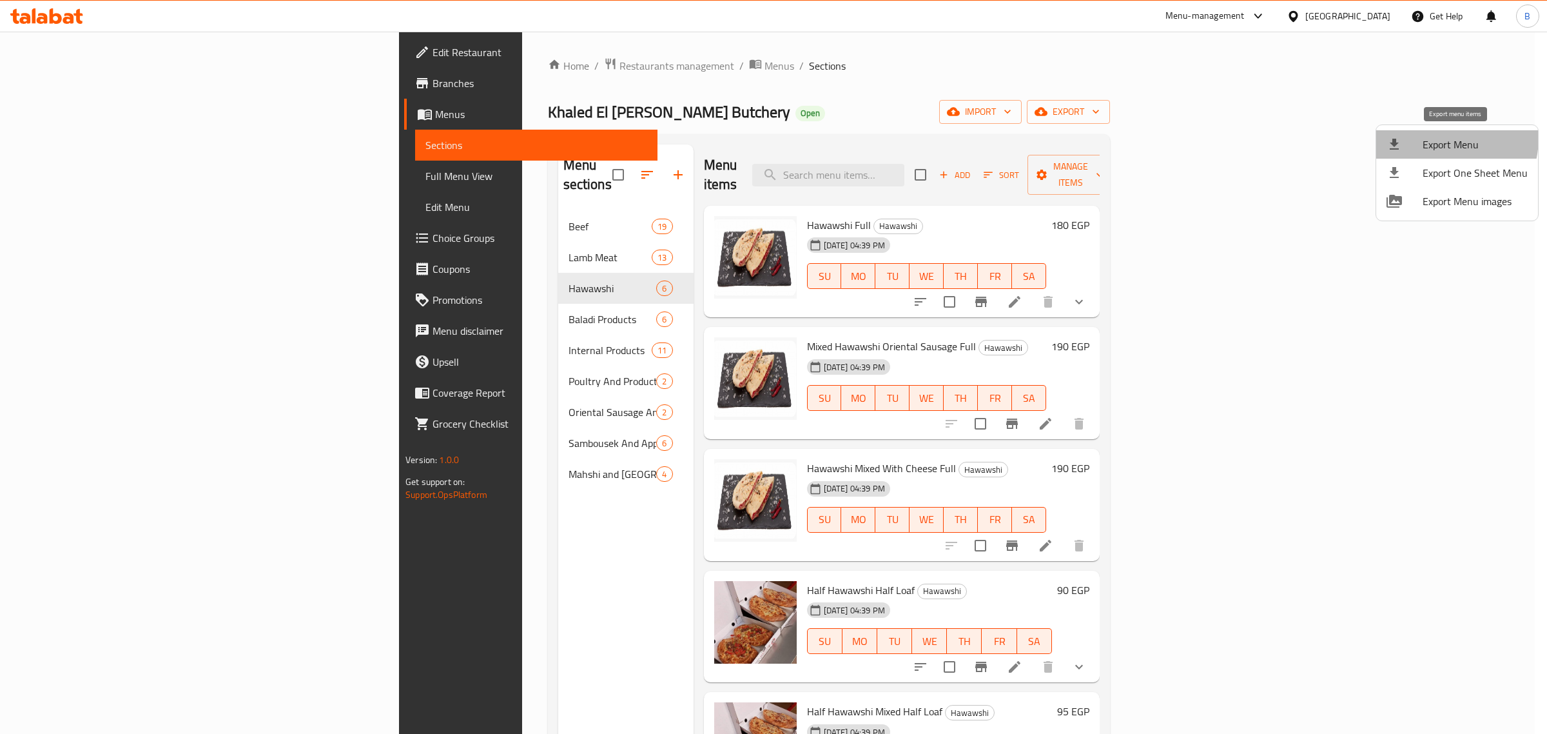
click at [1435, 137] on span "Export Menu" at bounding box center [1475, 144] width 105 height 15
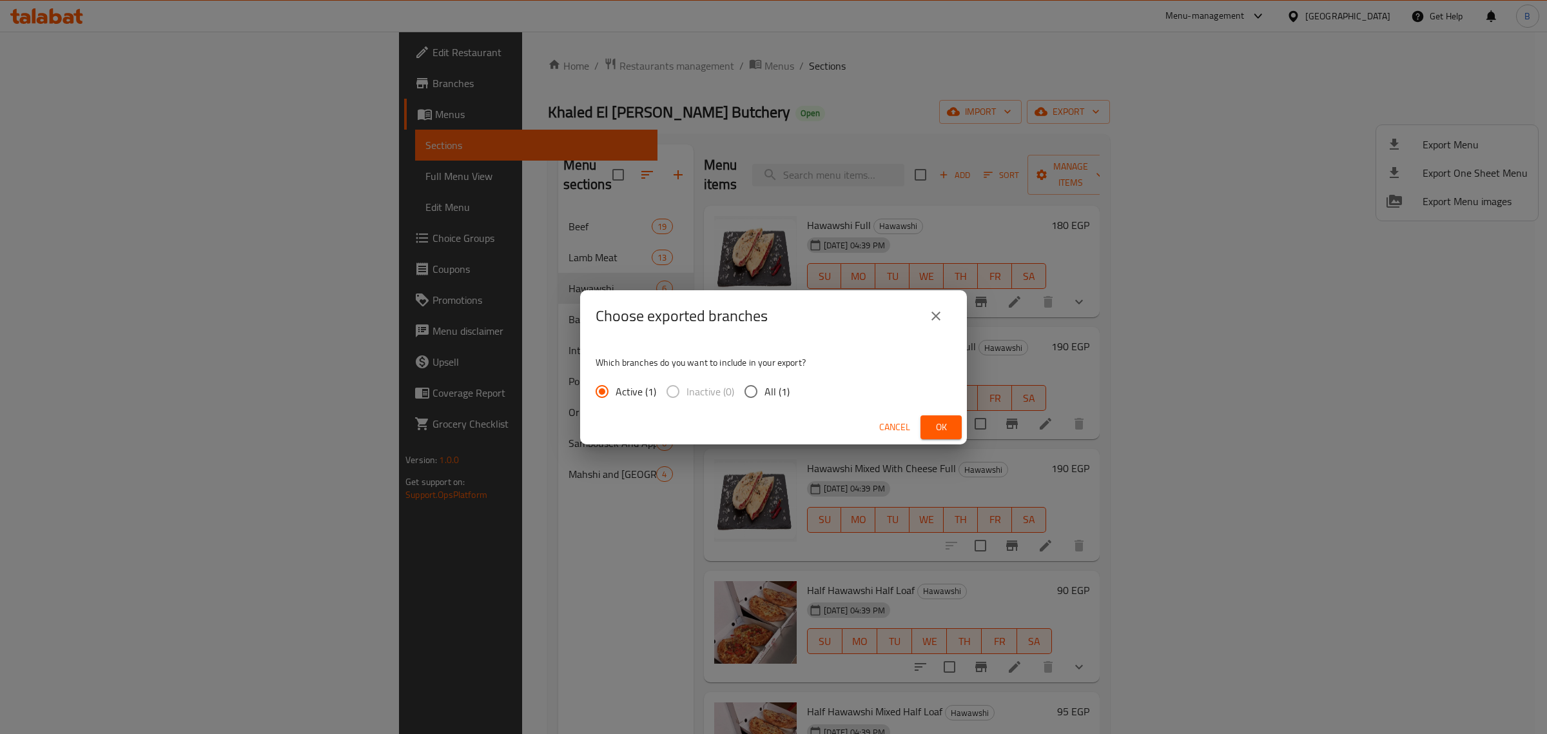
click at [778, 395] on span "All (1)" at bounding box center [777, 391] width 25 height 15
click at [765, 395] on input "All (1)" at bounding box center [751, 391] width 27 height 27
radio input "true"
click at [943, 430] on span "Ok" at bounding box center [941, 427] width 21 height 16
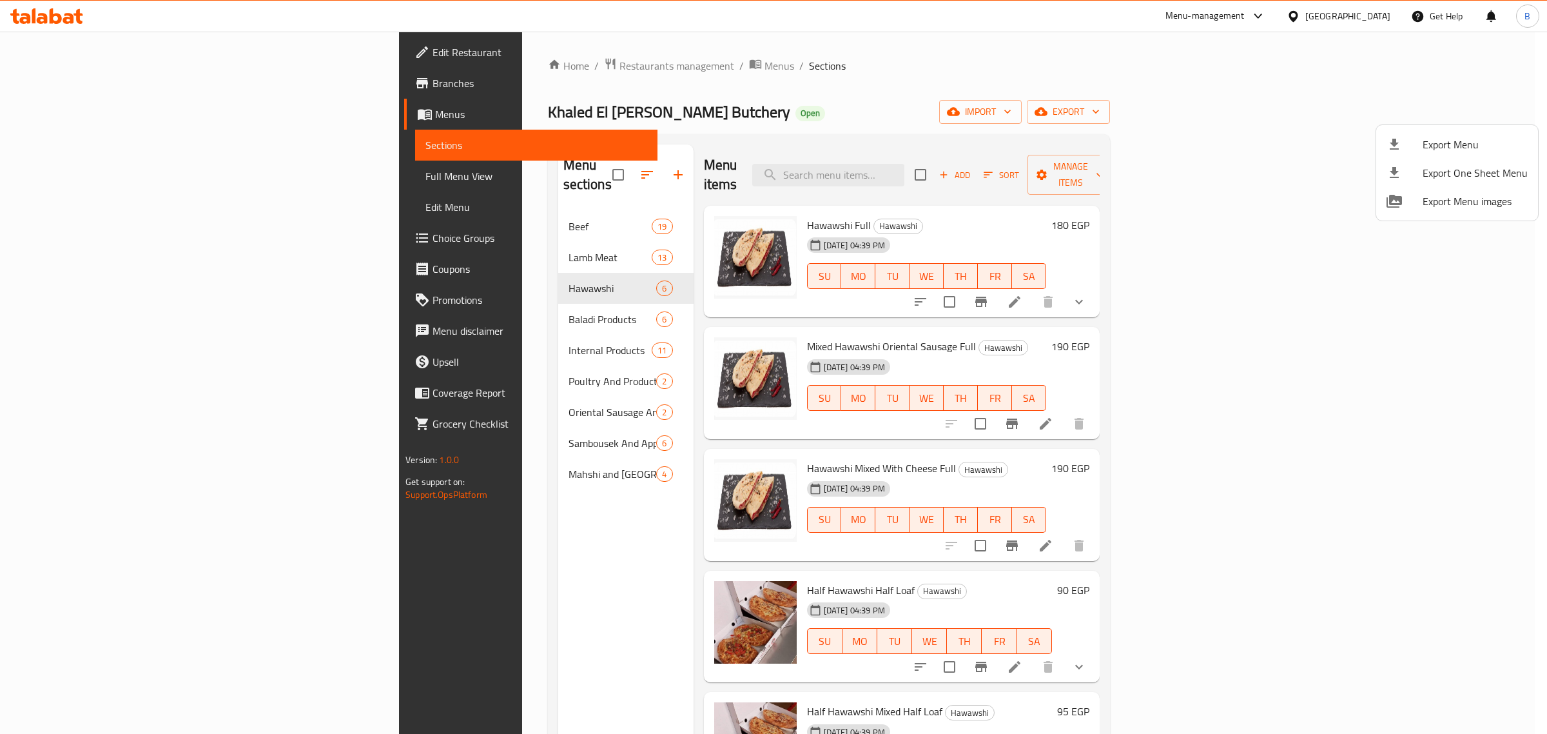
click at [1249, 540] on div at bounding box center [773, 367] width 1547 height 734
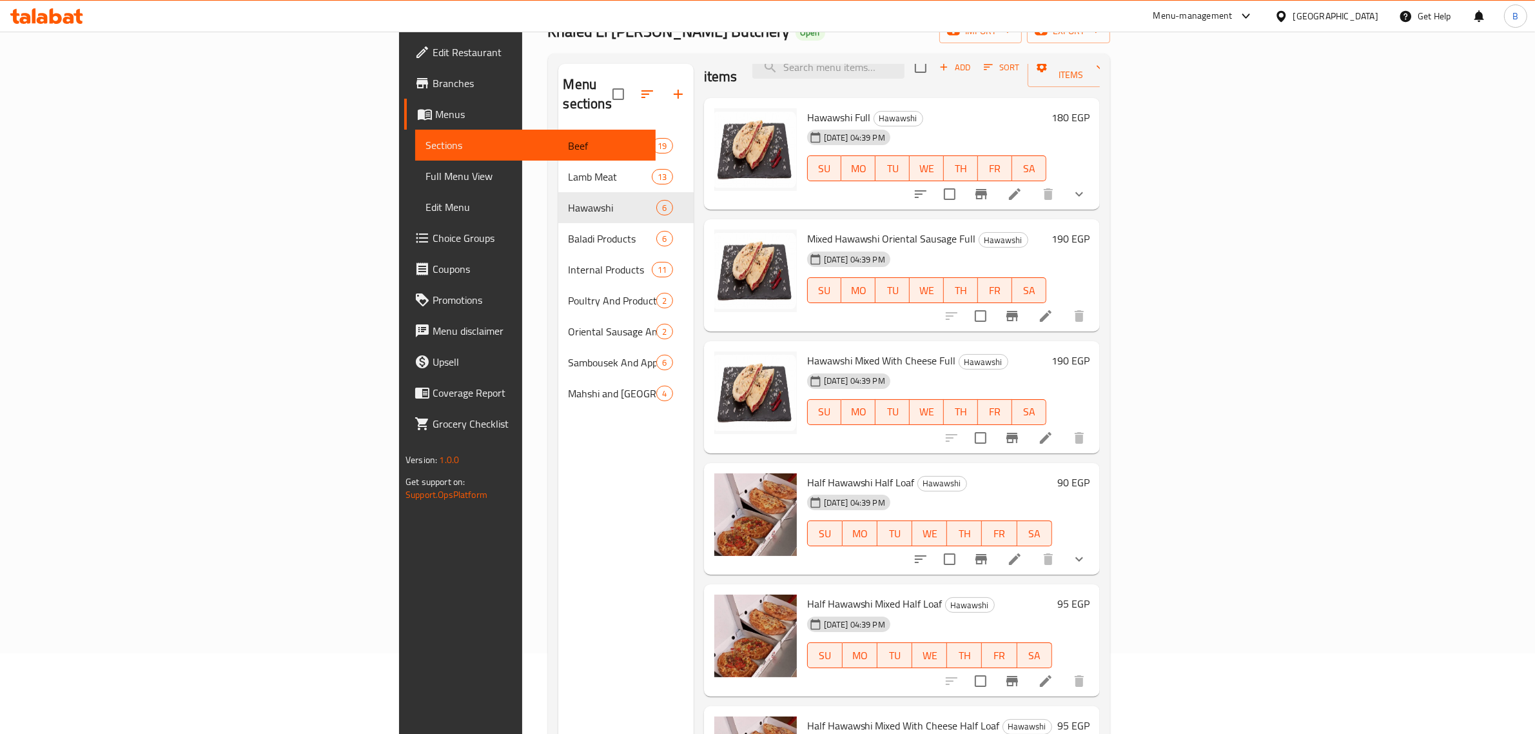
scroll to position [181, 0]
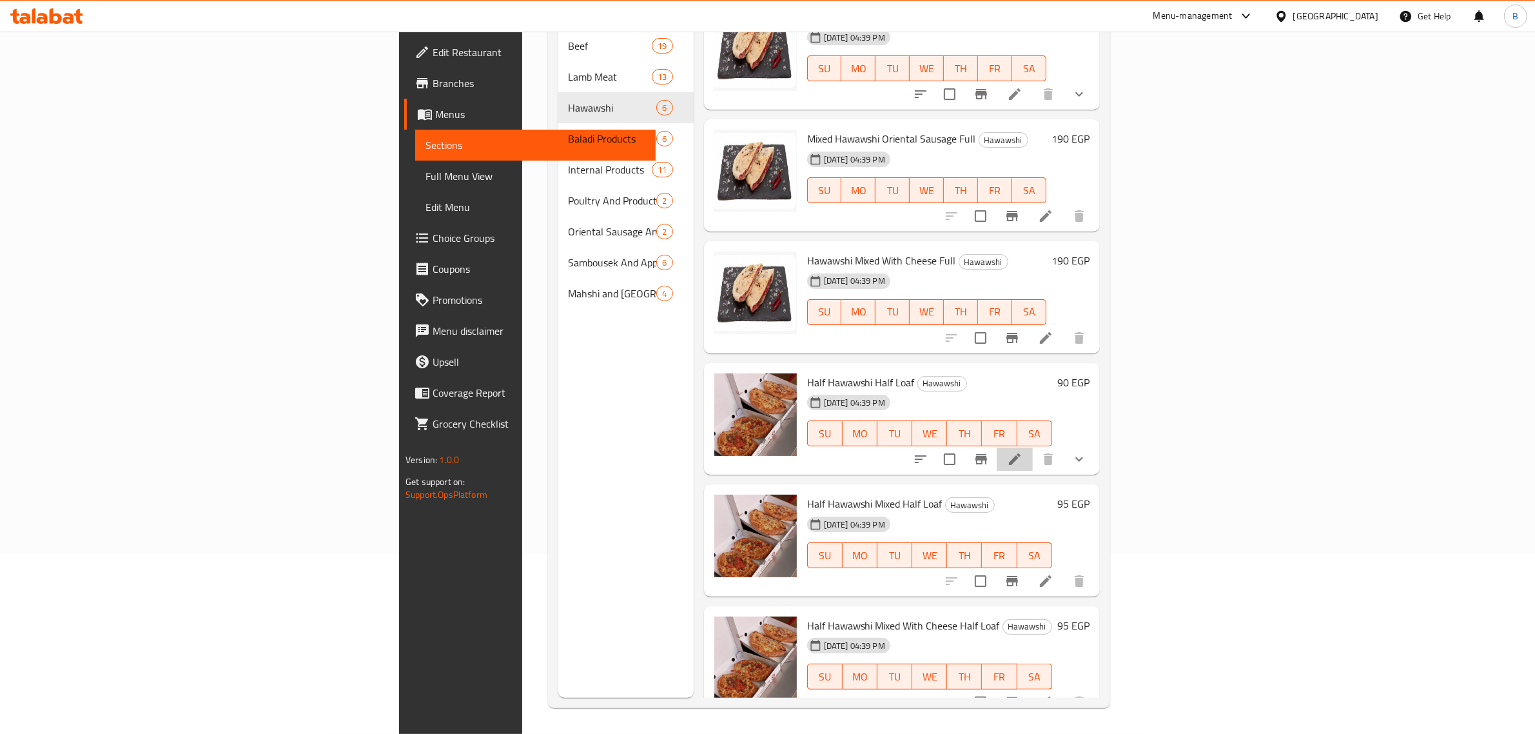
click at [1033, 447] on li at bounding box center [1015, 458] width 36 height 23
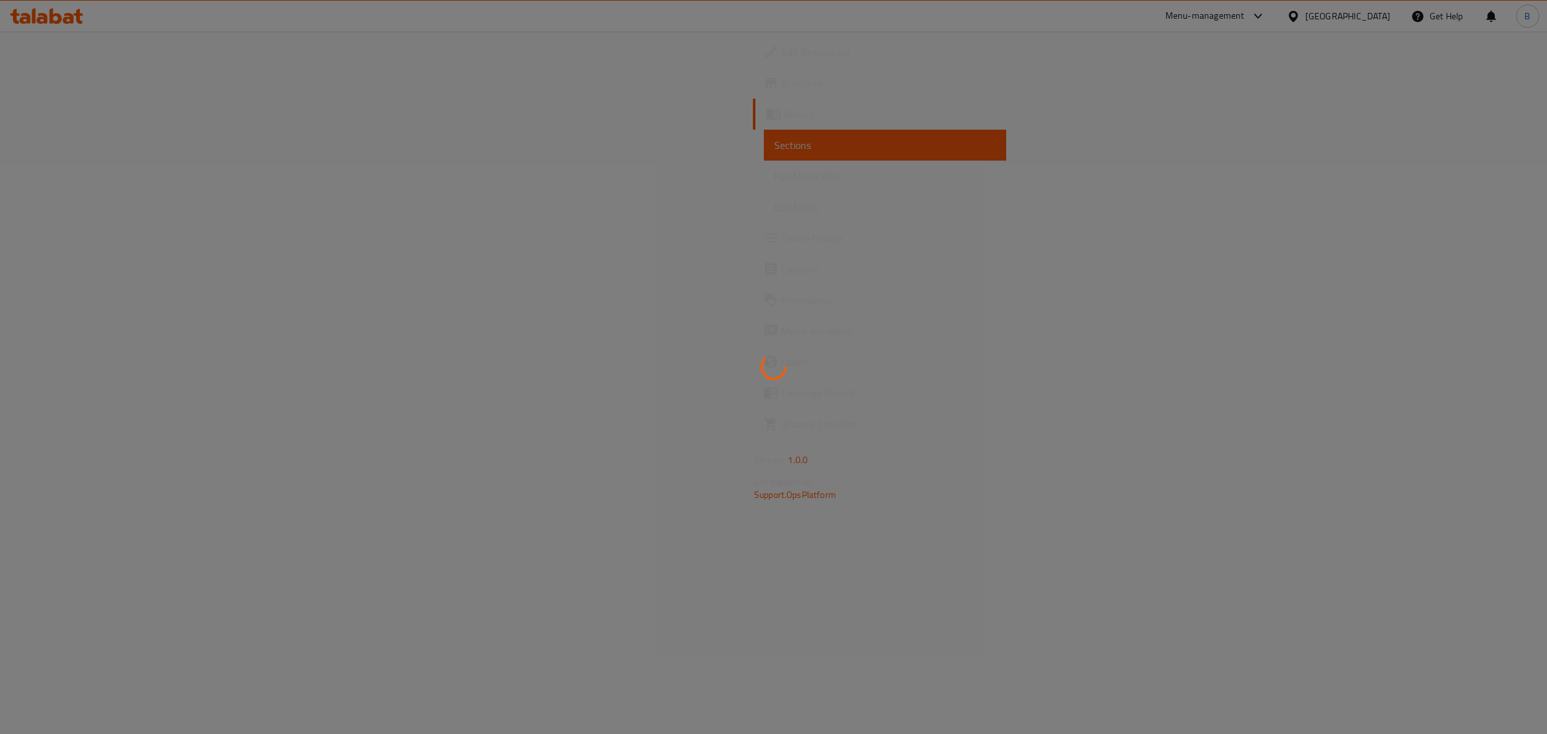
click at [150, 106] on div at bounding box center [773, 367] width 1547 height 734
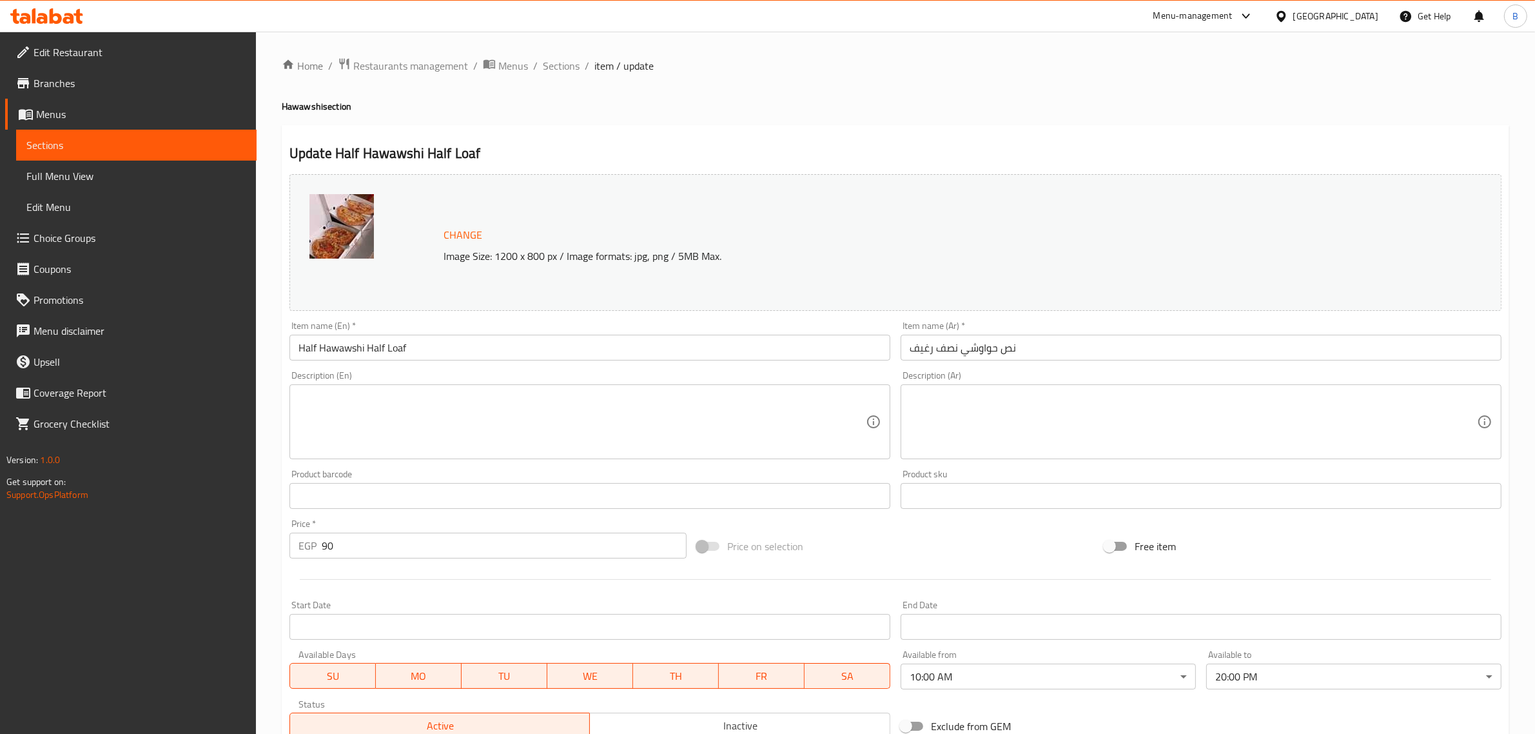
click at [1380, 19] on div "[GEOGRAPHIC_DATA]" at bounding box center [1326, 16] width 124 height 31
click at [1333, 17] on div "[GEOGRAPHIC_DATA]" at bounding box center [1326, 16] width 124 height 31
click at [1286, 17] on icon at bounding box center [1281, 15] width 9 height 11
click at [1209, 284] on div "[GEOGRAPHIC_DATA]" at bounding box center [1239, 279] width 106 height 30
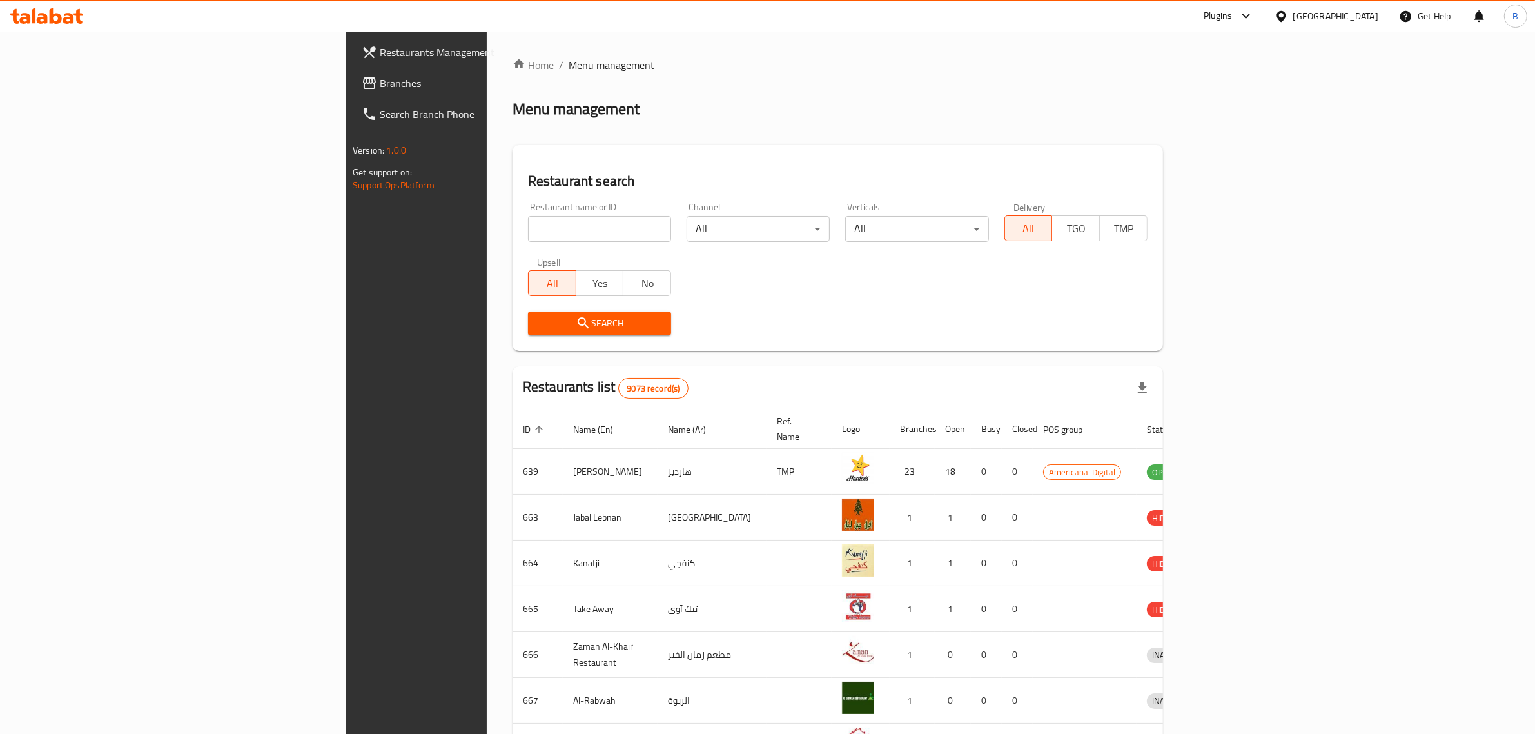
click at [362, 89] on icon at bounding box center [369, 82] width 15 height 15
